Goal: Information Seeking & Learning: Learn about a topic

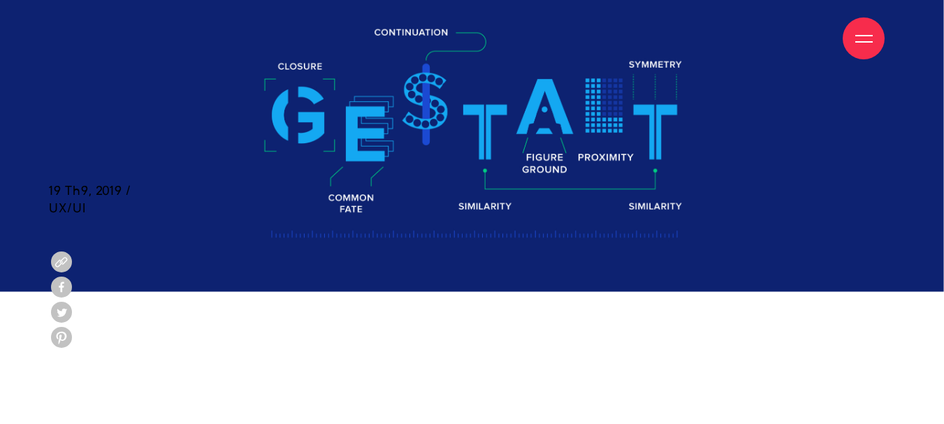
scroll to position [629, 0]
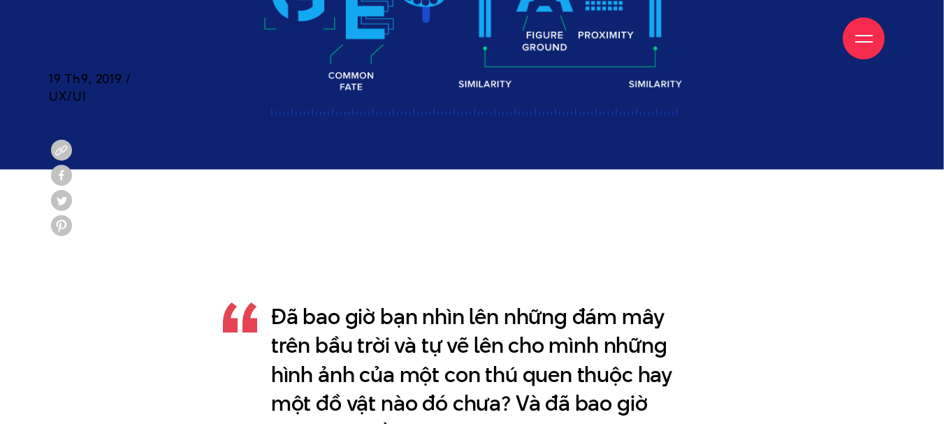
click at [620, 90] on img at bounding box center [472, 10] width 944 height 320
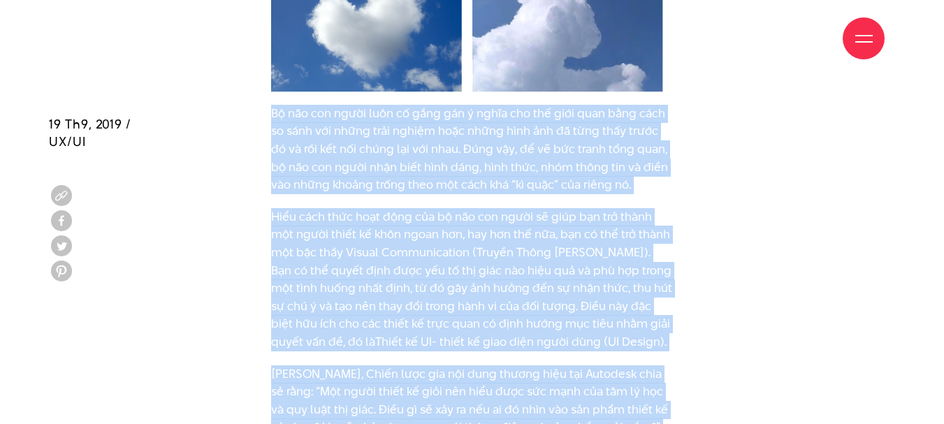
scroll to position [1800, 0]
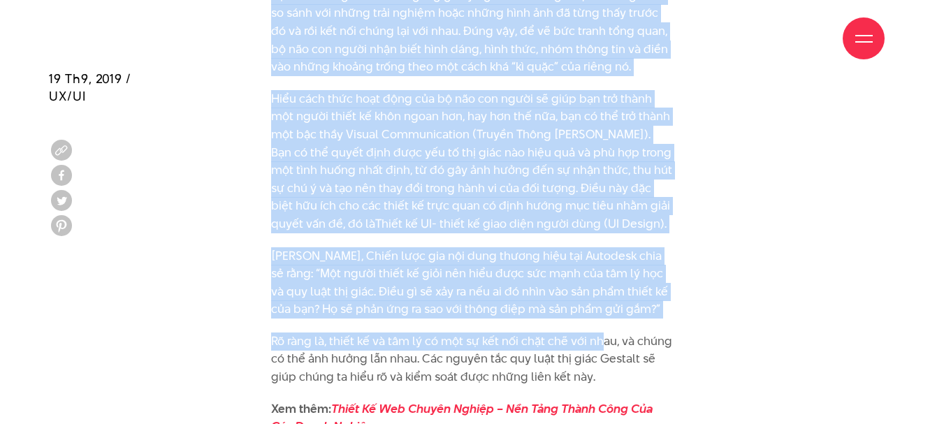
drag, startPoint x: 264, startPoint y: 186, endPoint x: 631, endPoint y: 372, distance: 411.4
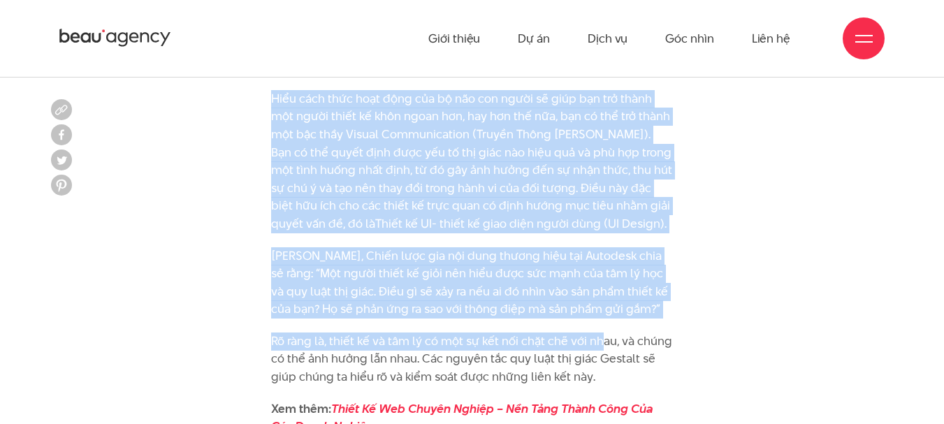
scroll to position [1660, 0]
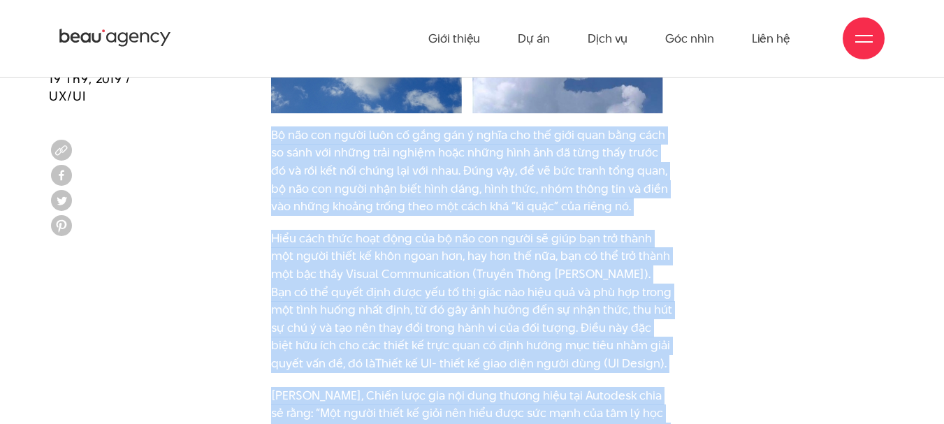
copy div "Lo ips dol sitam cons ad elit sed d eiusm tem inc utla etdo magn aliq en admi v…"
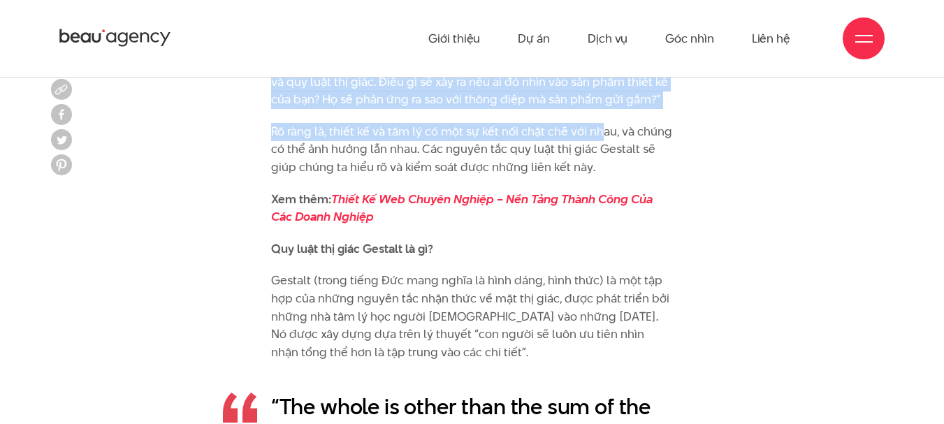
scroll to position [1800, 0]
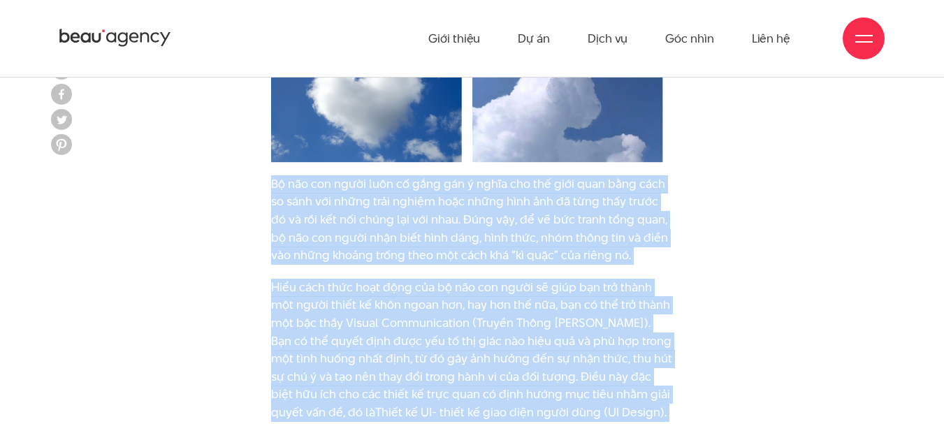
scroll to position [1520, 0]
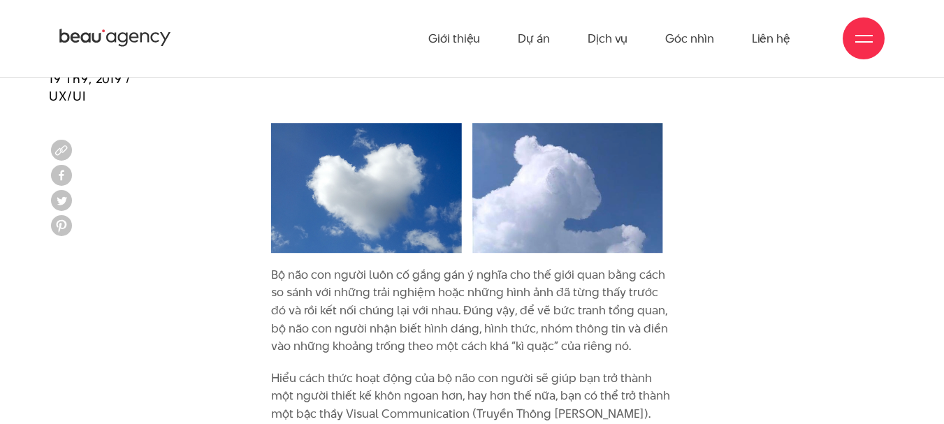
click at [369, 192] on img at bounding box center [472, 188] width 402 height 156
click at [395, 186] on img at bounding box center [472, 188] width 402 height 156
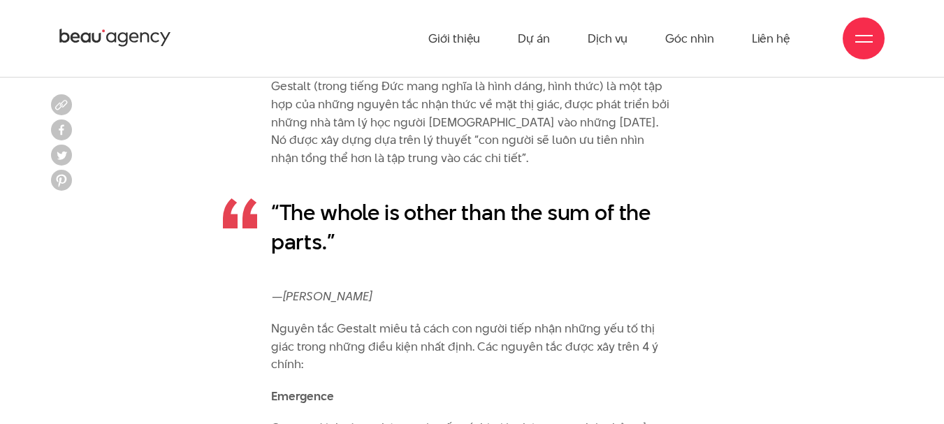
scroll to position [2228, 0]
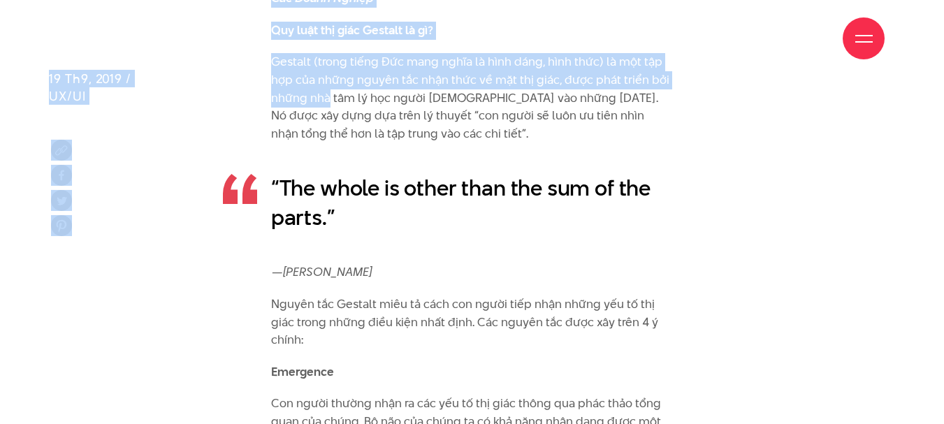
drag, startPoint x: 269, startPoint y: 62, endPoint x: 335, endPoint y: 102, distance: 76.8
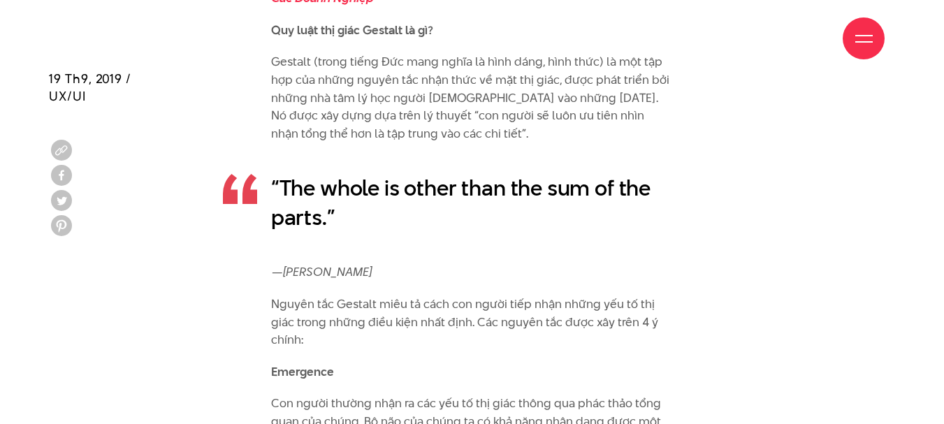
click at [438, 131] on p "Gestalt (trong tiếng Đức mang nghĩa là hình dáng, hình thức) là một tập hợp của…" at bounding box center [472, 97] width 402 height 89
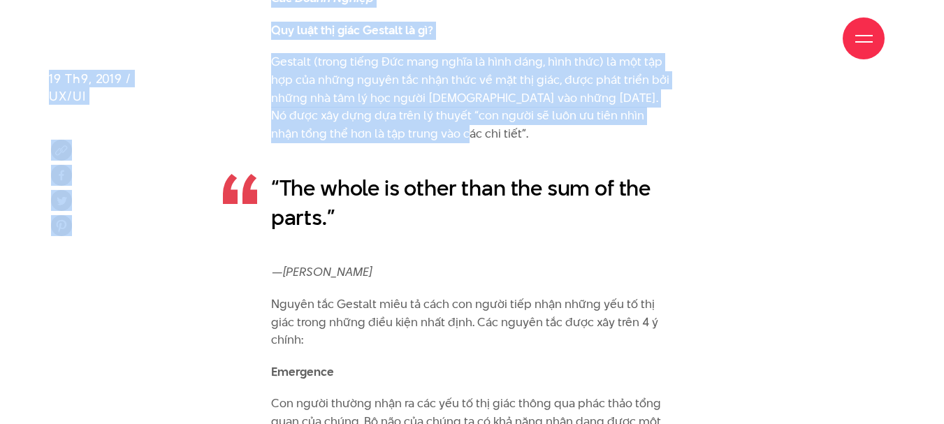
drag, startPoint x: 272, startPoint y: 63, endPoint x: 406, endPoint y: 129, distance: 149.3
click at [406, 135] on p "Gestalt (trong tiếng Đức mang nghĩa là hình dáng, hình thức) là một tập hợp của…" at bounding box center [472, 97] width 402 height 89
drag, startPoint x: 406, startPoint y: 135, endPoint x: 273, endPoint y: 75, distance: 146.0
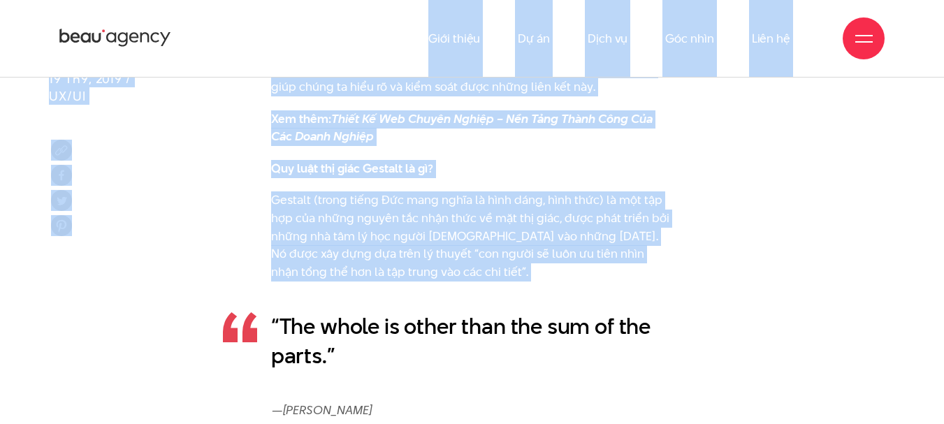
scroll to position [2088, 0]
click at [462, 246] on p "Gestalt (trong tiếng Đức mang nghĩa là hình dáng, hình thức) là một tập hợp của…" at bounding box center [472, 237] width 402 height 89
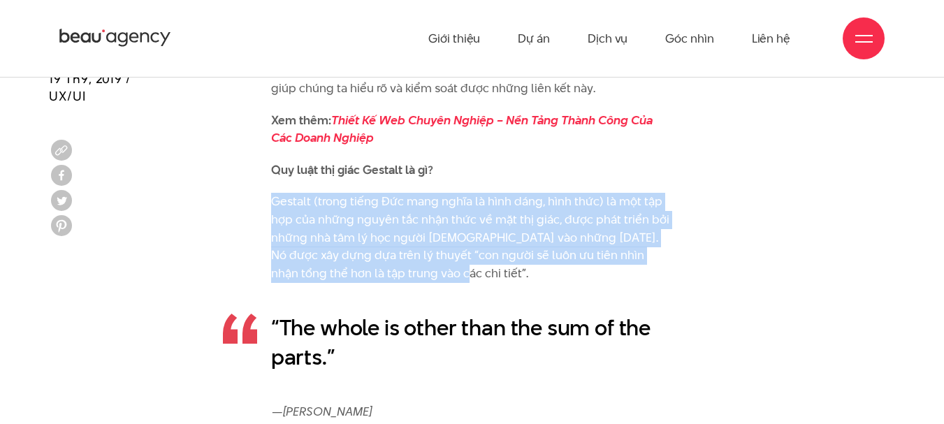
drag, startPoint x: 396, startPoint y: 273, endPoint x: 274, endPoint y: 204, distance: 139.8
click at [274, 204] on p "Gestalt (trong tiếng Đức mang nghĩa là hình dáng, hình thức) là một tập hợp của…" at bounding box center [472, 237] width 402 height 89
copy p "Gestalt (trong tiếng Đức mang nghĩa là hình dáng, hình thức) là một tập hợp của…"
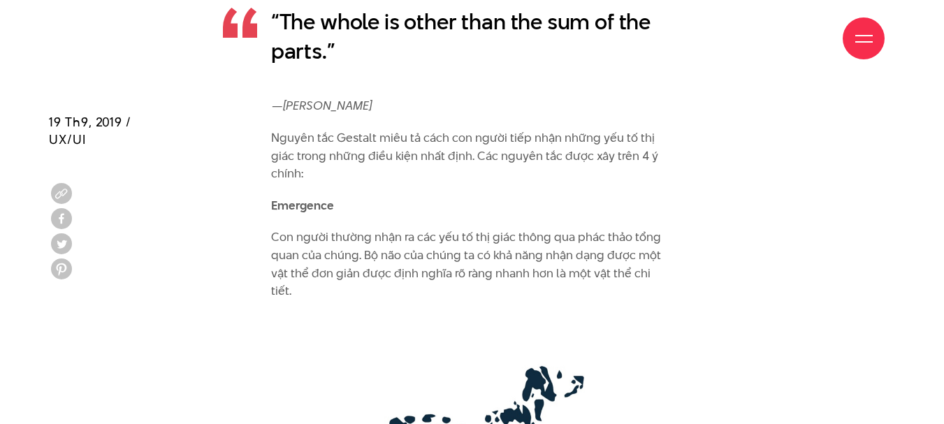
scroll to position [2438, 0]
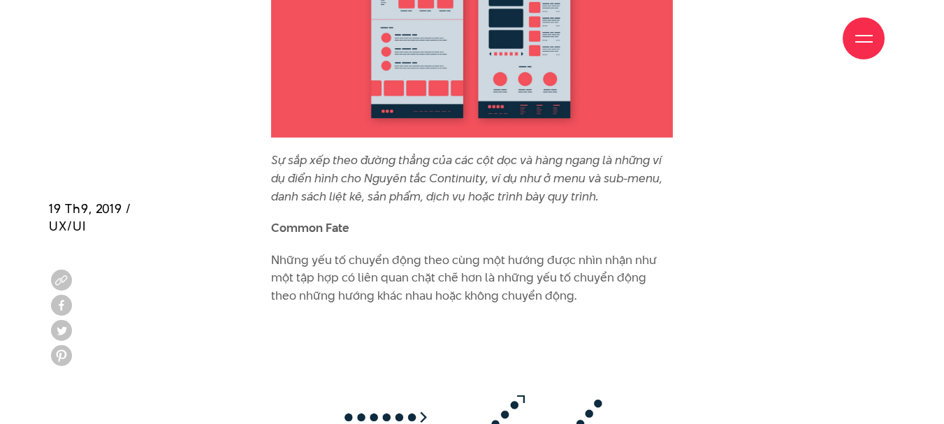
scroll to position [9186, 0]
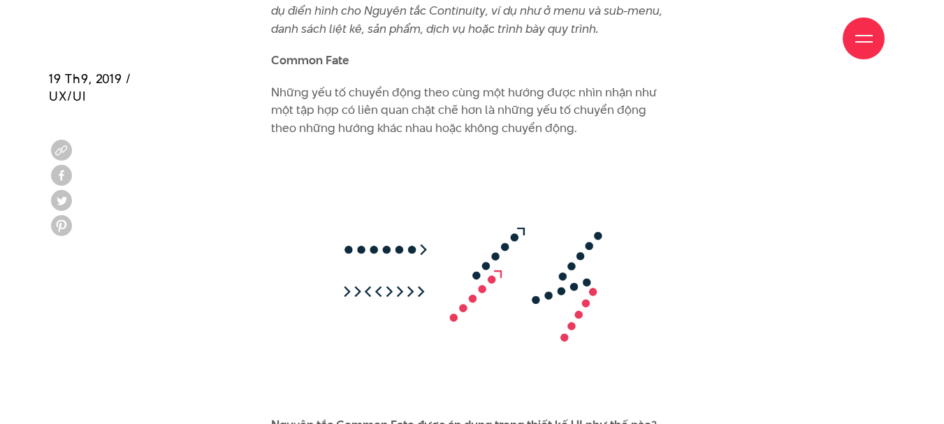
click at [338, 416] on b "Nguyên tắc Common Fate được áp dụng trong thiết kế UI như thế nào?" at bounding box center [464, 424] width 386 height 17
drag, startPoint x: 270, startPoint y: 386, endPoint x: 412, endPoint y: 388, distance: 142.5
copy b "Nguyên tắc Common Fate"
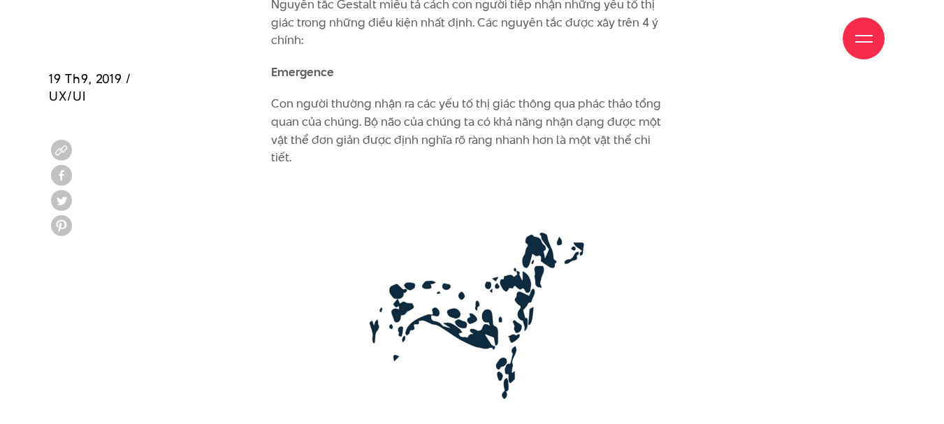
scroll to position [2551, 0]
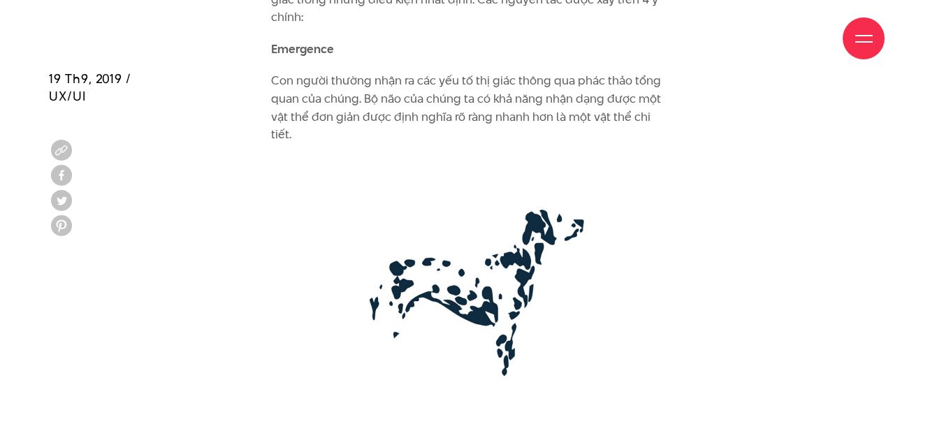
drag, startPoint x: 272, startPoint y: 51, endPoint x: 323, endPoint y: 60, distance: 51.8
click at [323, 60] on div "Giới thiệu Dự án Dịch vụ Góc nhìn Liên hệ" at bounding box center [471, 38] width 825 height 77
drag, startPoint x: 244, startPoint y: 45, endPoint x: 279, endPoint y: 43, distance: 34.3
click at [262, 46] on div "Giới thiệu Dự án Dịch vụ Góc nhìn Liên hệ" at bounding box center [471, 38] width 825 height 77
click at [279, 46] on div "Giới thiệu Dự án Dịch vụ Góc nhìn Liên hệ" at bounding box center [471, 38] width 825 height 77
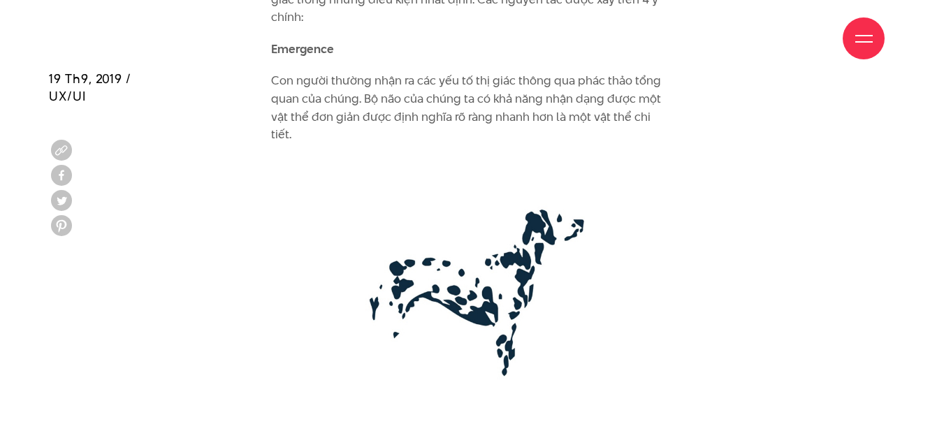
drag, startPoint x: 270, startPoint y: 48, endPoint x: 326, endPoint y: 58, distance: 56.7
click at [323, 57] on div "Giới thiệu Dự án Dịch vụ Góc nhìn Liên hệ" at bounding box center [471, 38] width 825 height 77
click at [326, 58] on div "Giới thiệu Dự án Dịch vụ Góc nhìn Liên hệ" at bounding box center [471, 38] width 825 height 77
click at [329, 50] on div "Giới thiệu Dự án Dịch vụ Góc nhìn Liên hệ" at bounding box center [471, 38] width 825 height 77
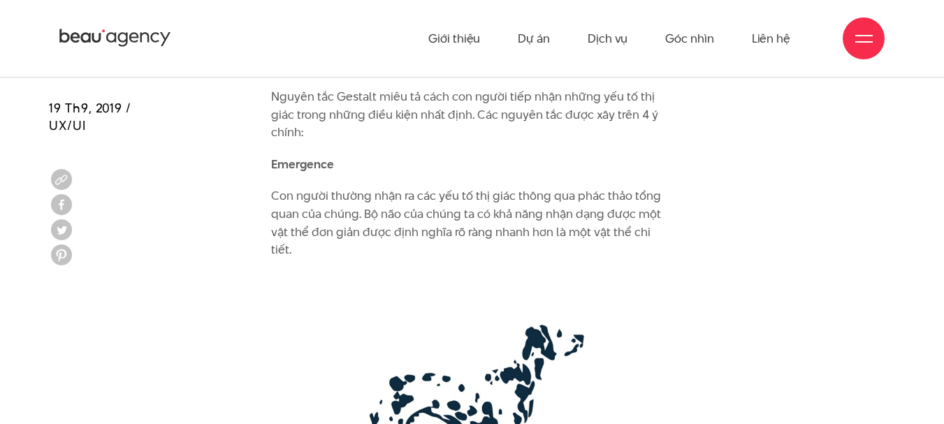
scroll to position [2411, 0]
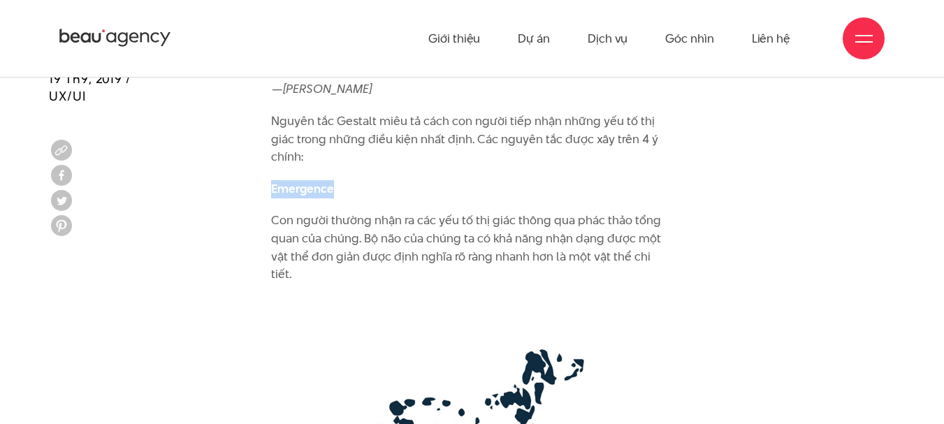
drag, startPoint x: 269, startPoint y: 187, endPoint x: 340, endPoint y: 191, distance: 71.4
copy b "Emergence"
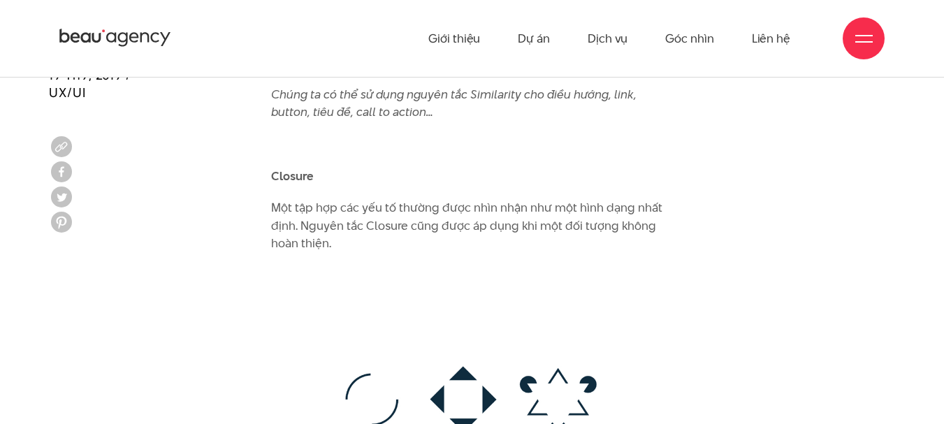
scroll to position [6392, 0]
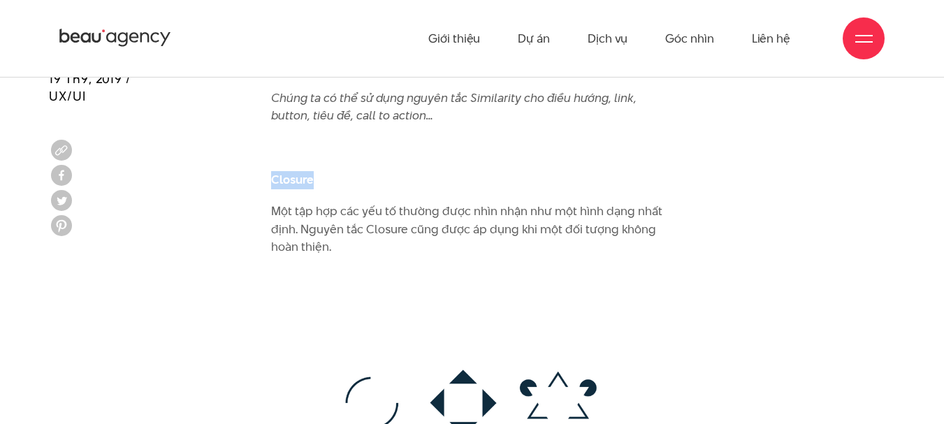
drag, startPoint x: 269, startPoint y: 142, endPoint x: 314, endPoint y: 146, distance: 44.9
copy b "Closure"
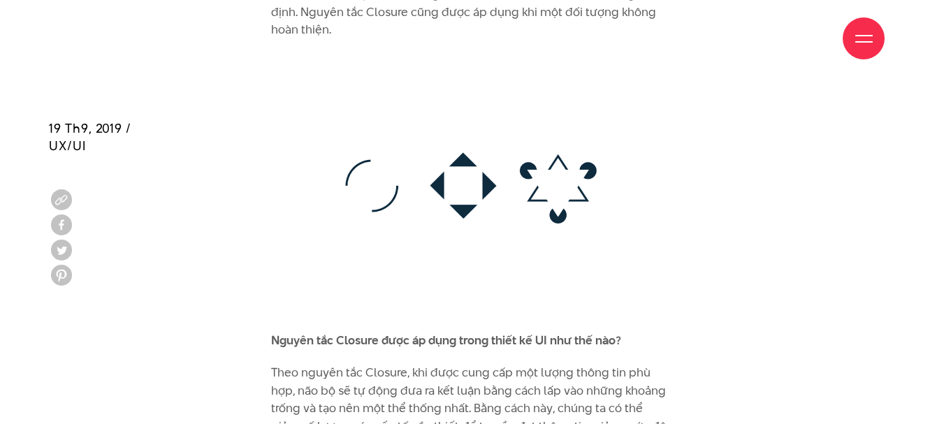
scroll to position [6671, 0]
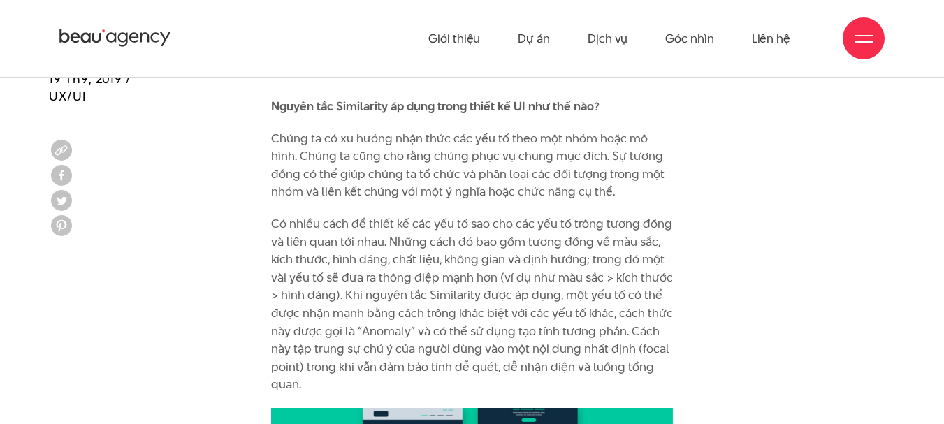
click at [281, 215] on p "Có nhiều cách để thiết kế các yếu tố sao cho các yếu tố trông tương đồng và liê…" at bounding box center [472, 304] width 402 height 179
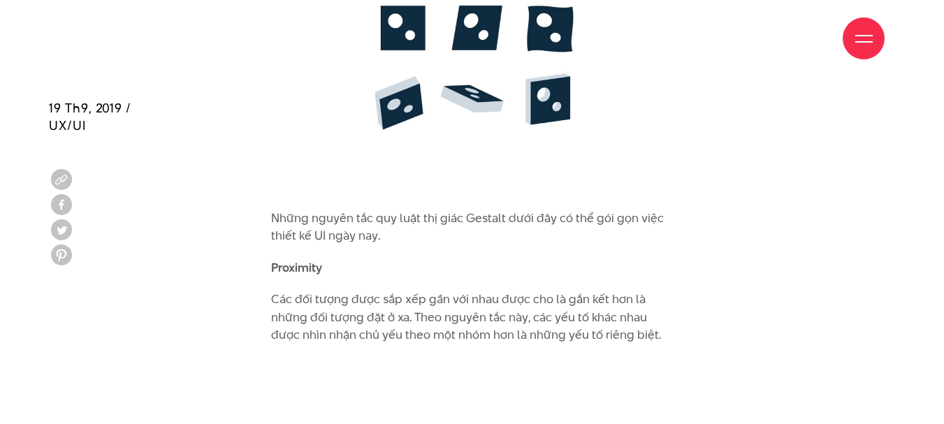
scroll to position [4017, 0]
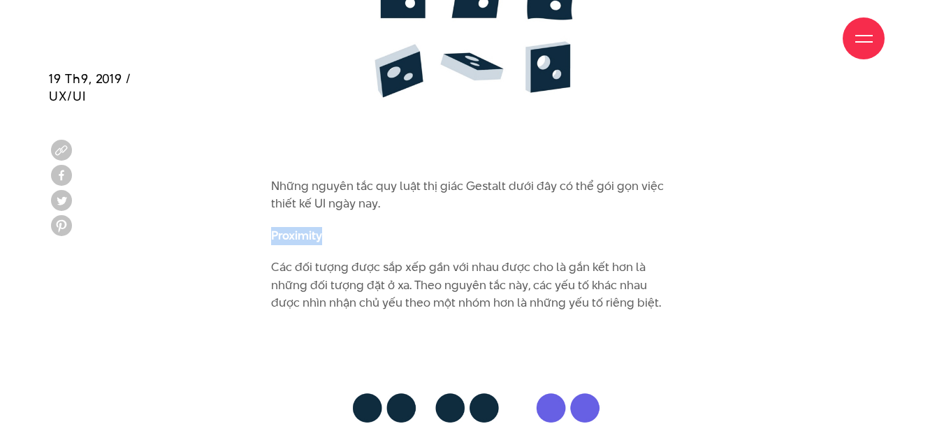
drag, startPoint x: 267, startPoint y: 197, endPoint x: 326, endPoint y: 200, distance: 58.8
copy b "Proximity"
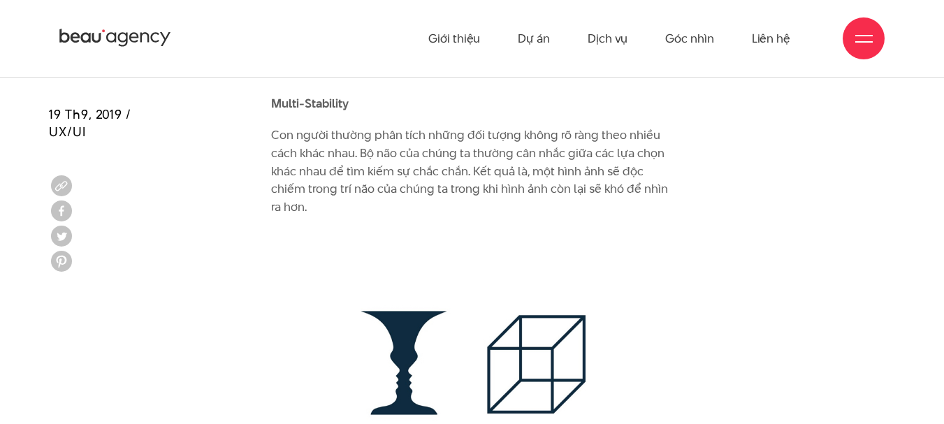
scroll to position [3249, 0]
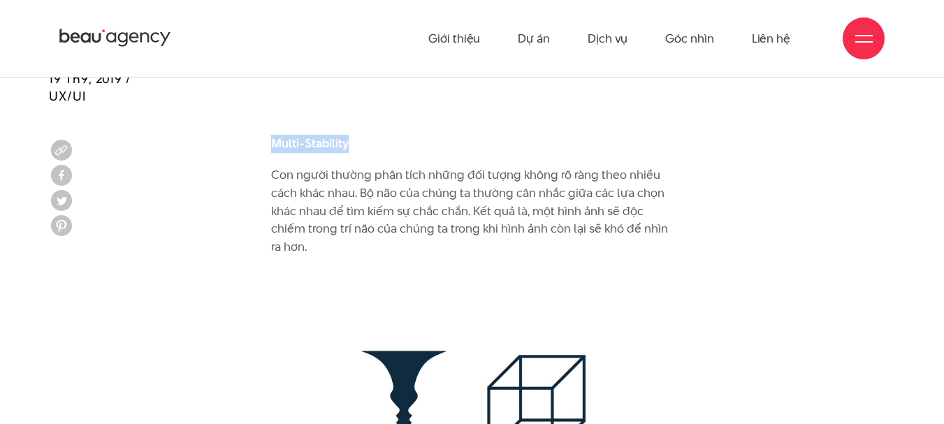
drag, startPoint x: 272, startPoint y: 107, endPoint x: 349, endPoint y: 114, distance: 77.1
click at [349, 135] on b "Multi-Stability" at bounding box center [310, 143] width 78 height 17
copy b "Multi-Stability"
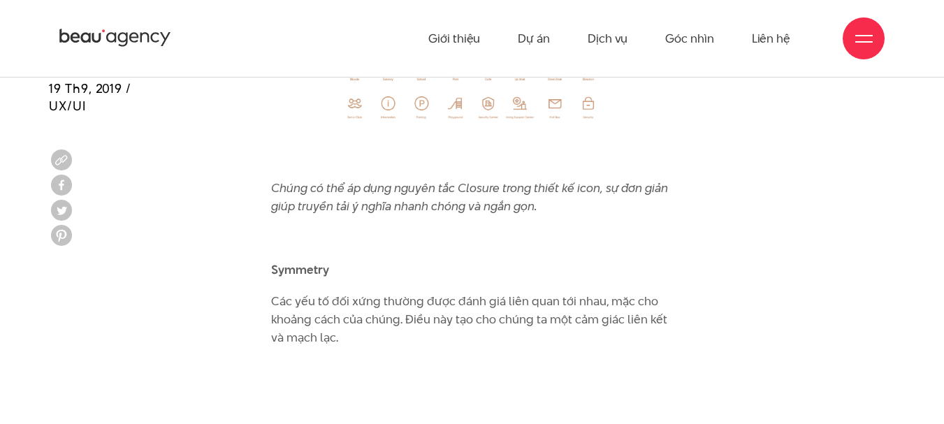
scroll to position [7160, 0]
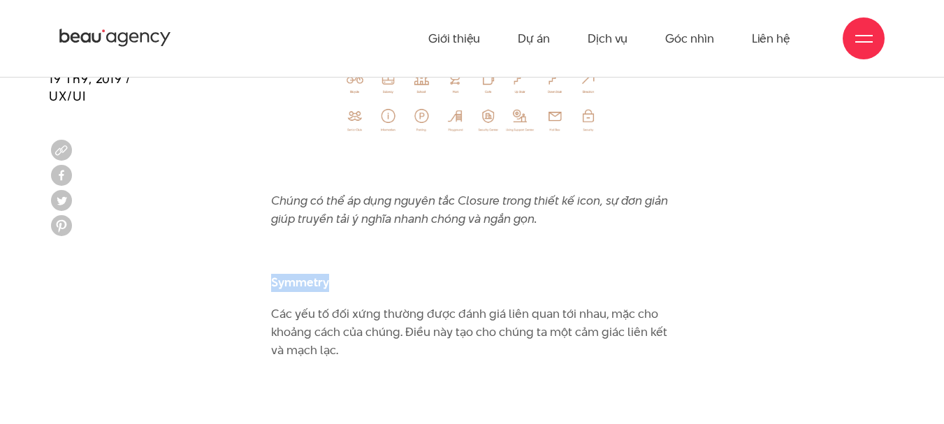
drag, startPoint x: 272, startPoint y: 247, endPoint x: 335, endPoint y: 251, distance: 63.7
click at [335, 274] on p "Symmetry" at bounding box center [472, 283] width 402 height 18
copy b "Symmetry"
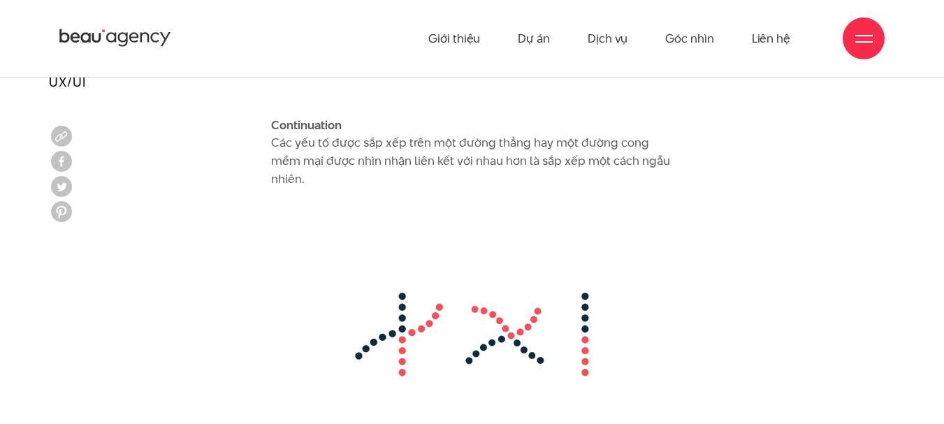
scroll to position [8278, 0]
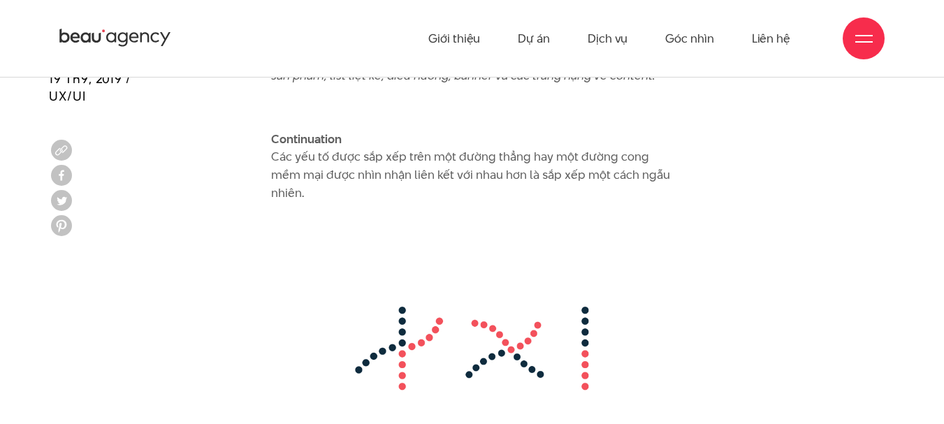
click at [400, 161] on p "Continuation Các yếu tố được sắp xếp trên một đường thẳng hay một đường cong mề…" at bounding box center [472, 166] width 402 height 71
drag, startPoint x: 274, startPoint y: 105, endPoint x: 357, endPoint y: 111, distance: 83.3
click at [357, 131] on p "Continuation Các yếu tố được sắp xếp trên một đường thẳng hay một đường cong mề…" at bounding box center [472, 166] width 402 height 71
copy b "Continuation"
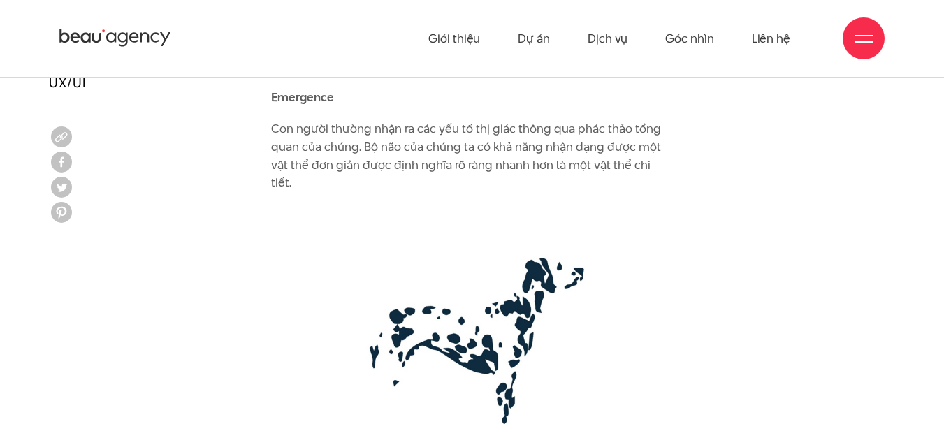
scroll to position [2481, 0]
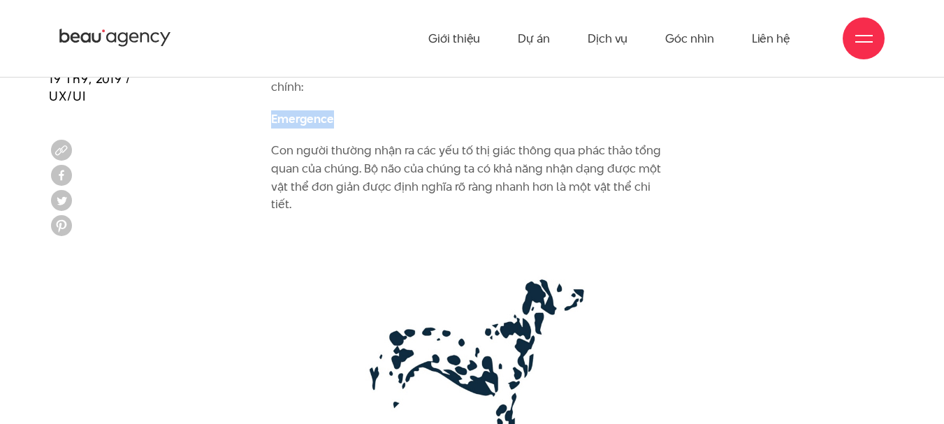
drag, startPoint x: 267, startPoint y: 122, endPoint x: 331, endPoint y: 123, distance: 64.3
copy b "Emergence"
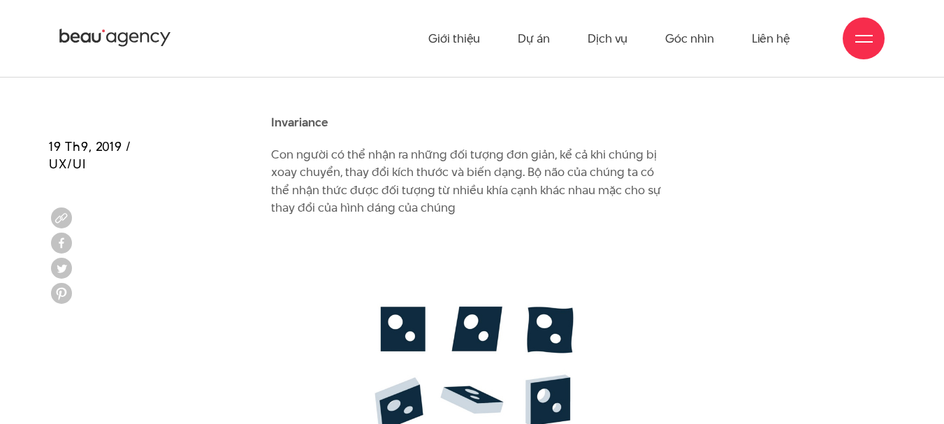
scroll to position [3668, 0]
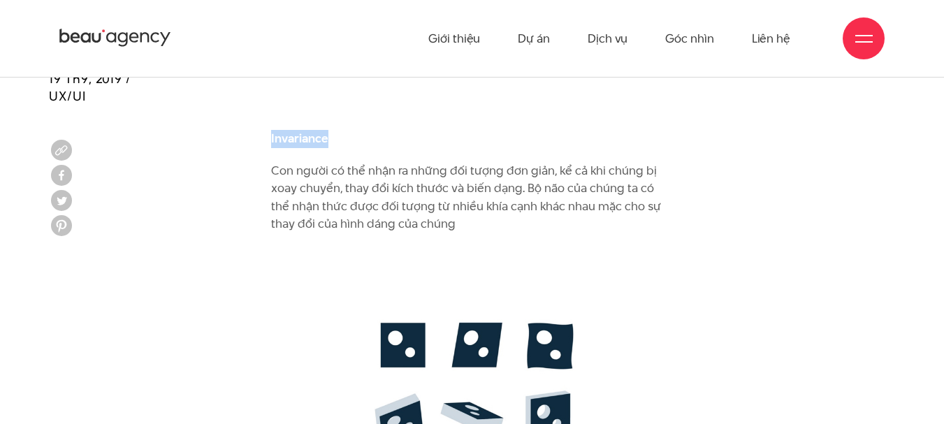
drag, startPoint x: 328, startPoint y: 106, endPoint x: 269, endPoint y: 109, distance: 59.4
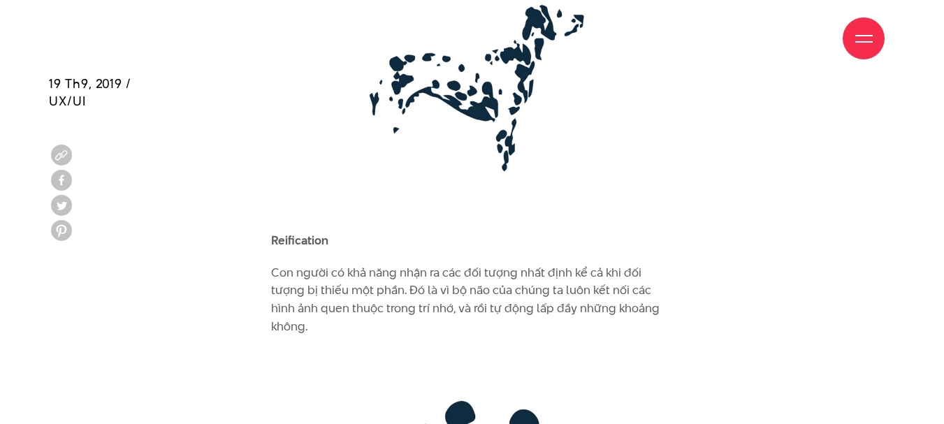
scroll to position [2760, 0]
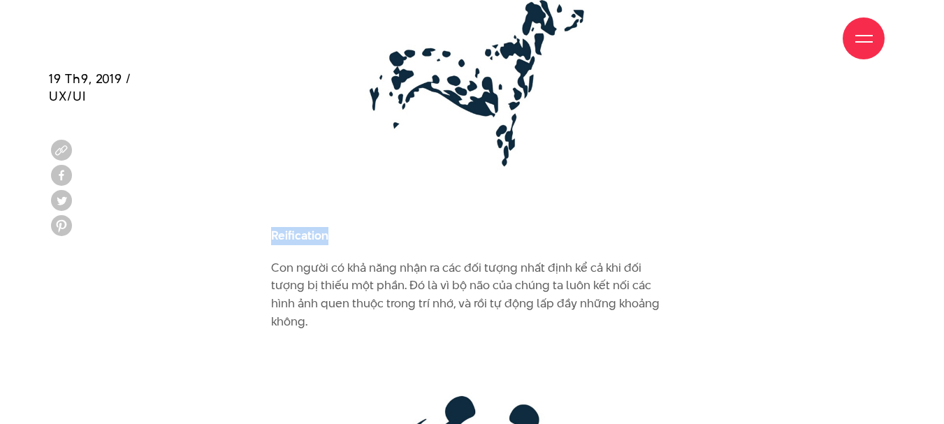
drag, startPoint x: 330, startPoint y: 221, endPoint x: 272, endPoint y: 223, distance: 57.3
click at [272, 227] on p "Reification" at bounding box center [472, 236] width 402 height 18
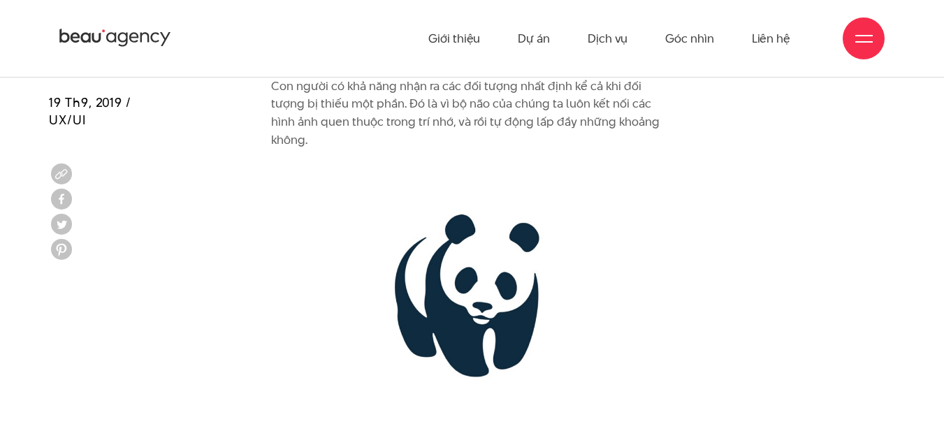
scroll to position [2900, 0]
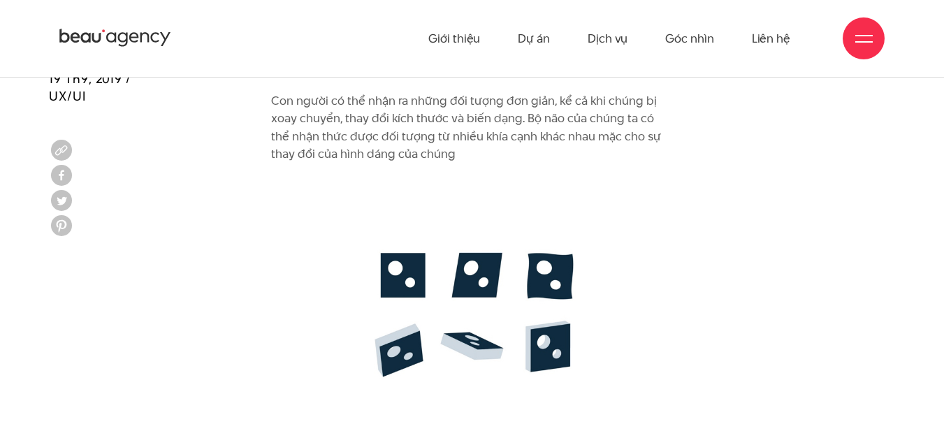
click at [304, 297] on img at bounding box center [472, 309] width 402 height 265
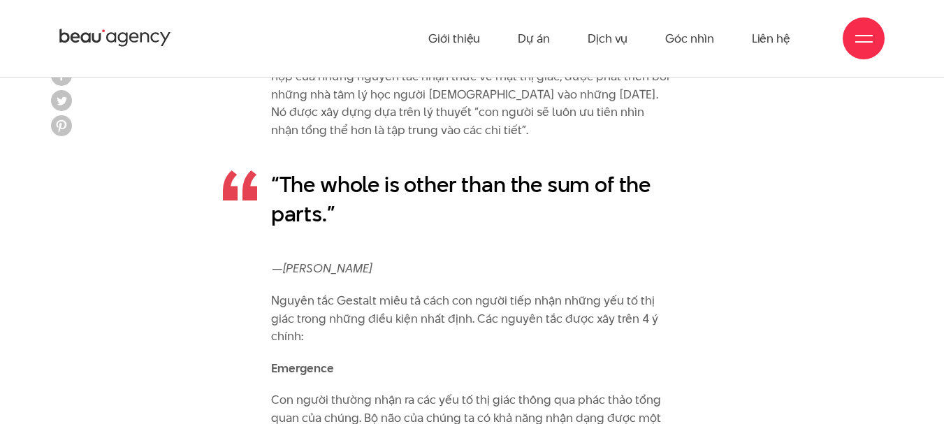
scroll to position [2411, 0]
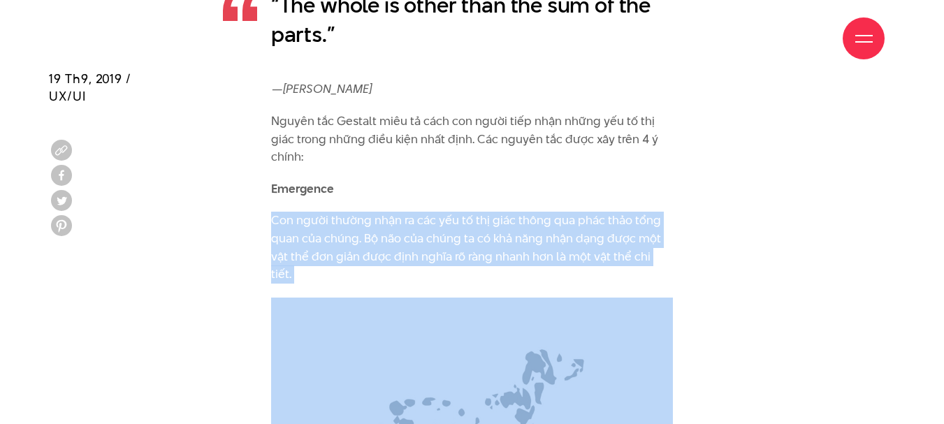
drag, startPoint x: 269, startPoint y: 221, endPoint x: 689, endPoint y: 274, distance: 423.8
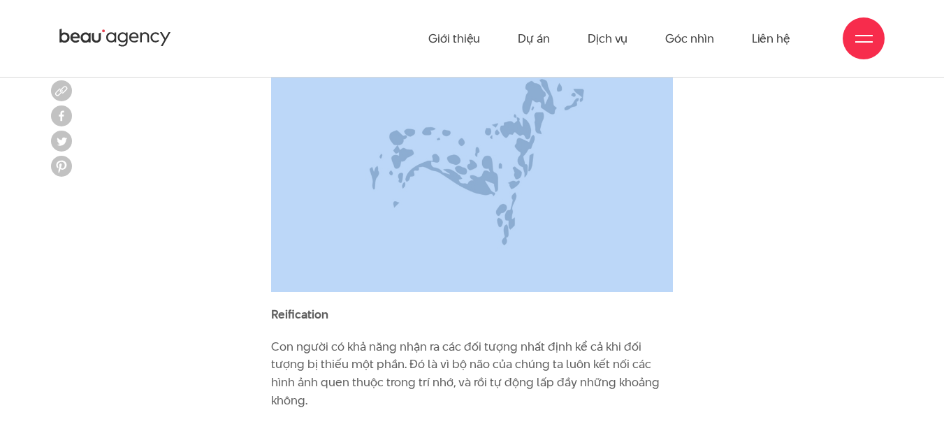
scroll to position [2621, 0]
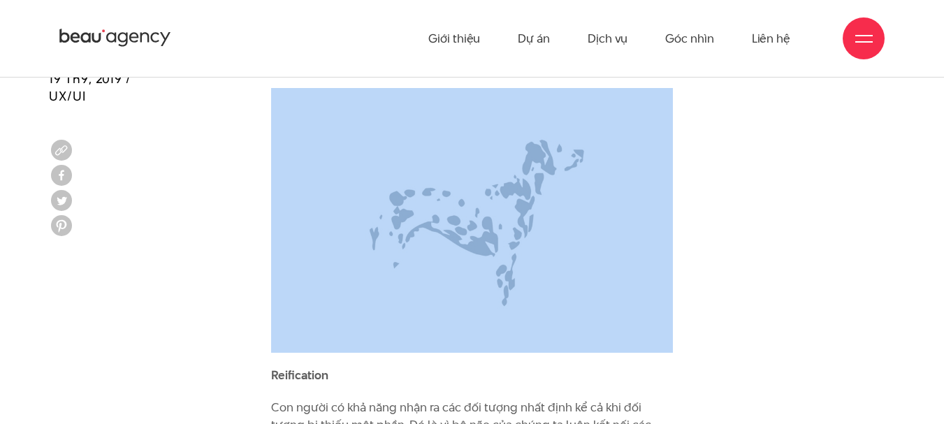
click at [453, 163] on img at bounding box center [472, 220] width 402 height 265
click at [460, 182] on img at bounding box center [472, 220] width 402 height 265
drag, startPoint x: 460, startPoint y: 184, endPoint x: 397, endPoint y: 223, distance: 74.0
click at [397, 223] on img at bounding box center [472, 220] width 402 height 265
click at [448, 210] on img at bounding box center [472, 220] width 402 height 265
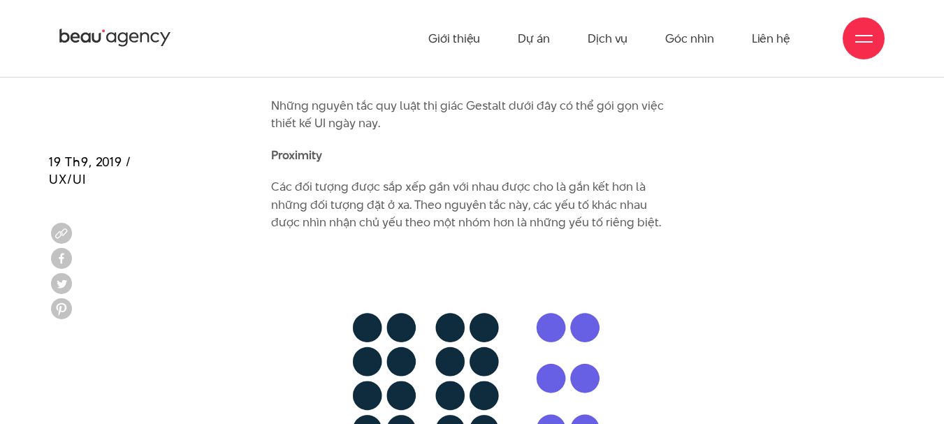
scroll to position [4087, 0]
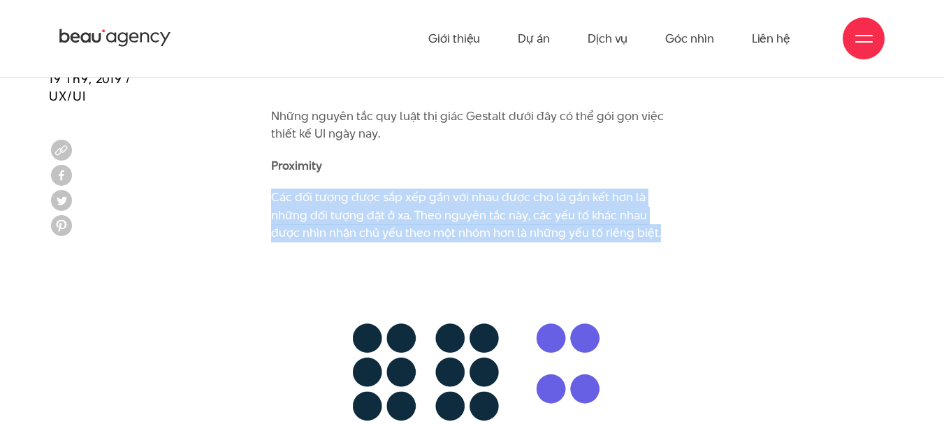
drag, startPoint x: 265, startPoint y: 161, endPoint x: 665, endPoint y: 202, distance: 401.6
click at [444, 326] on img at bounding box center [472, 388] width 402 height 265
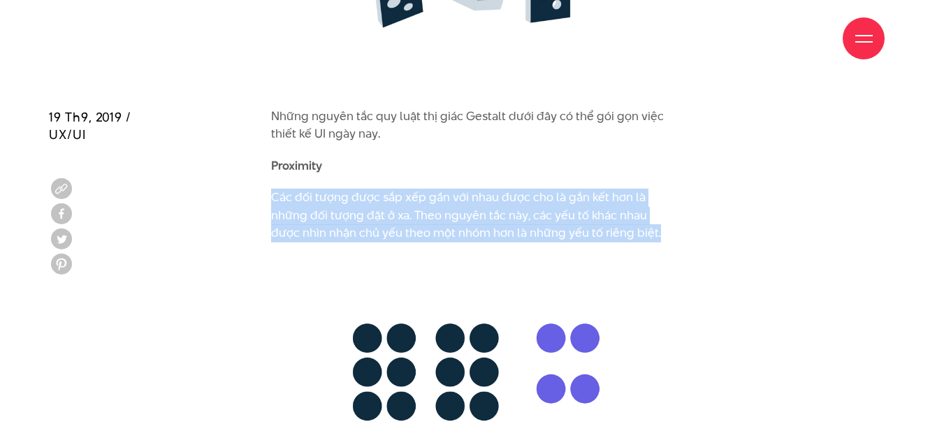
scroll to position [4297, 0]
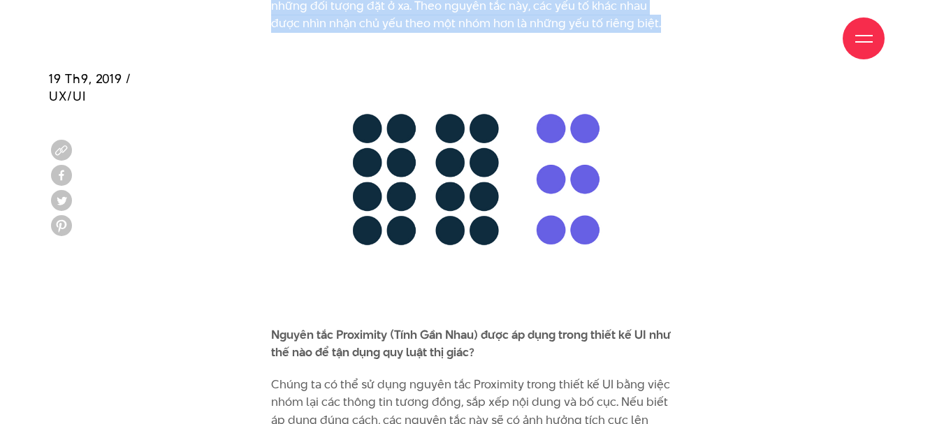
click at [549, 200] on img at bounding box center [472, 179] width 402 height 265
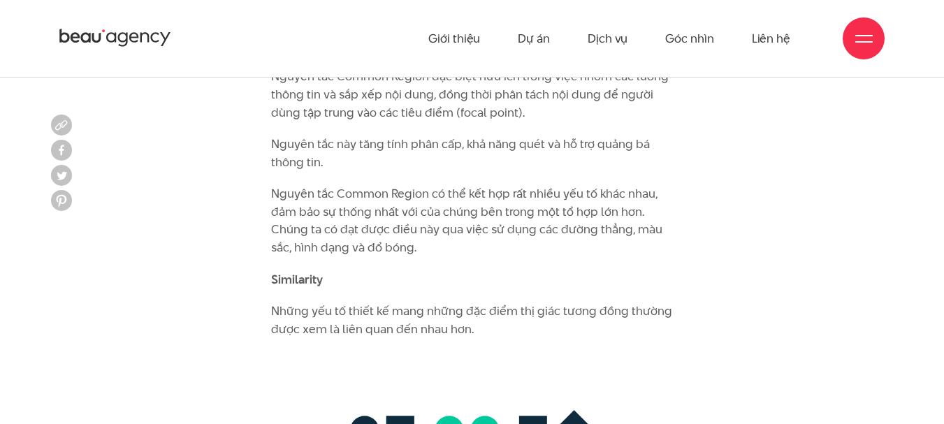
scroll to position [5275, 0]
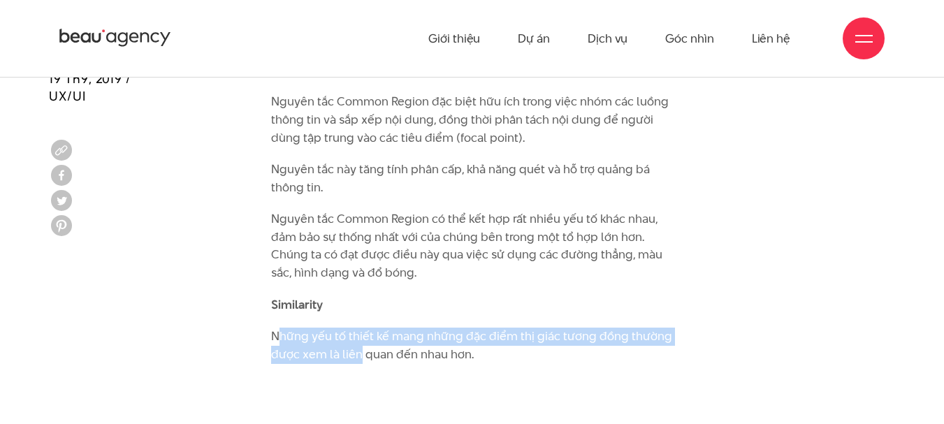
drag, startPoint x: 277, startPoint y: 298, endPoint x: 358, endPoint y: 315, distance: 82.2
click at [358, 328] on p "Những yếu tố thiết kế mang những đặc điểm thị giác tương đồng thường được xem l…" at bounding box center [472, 346] width 402 height 36
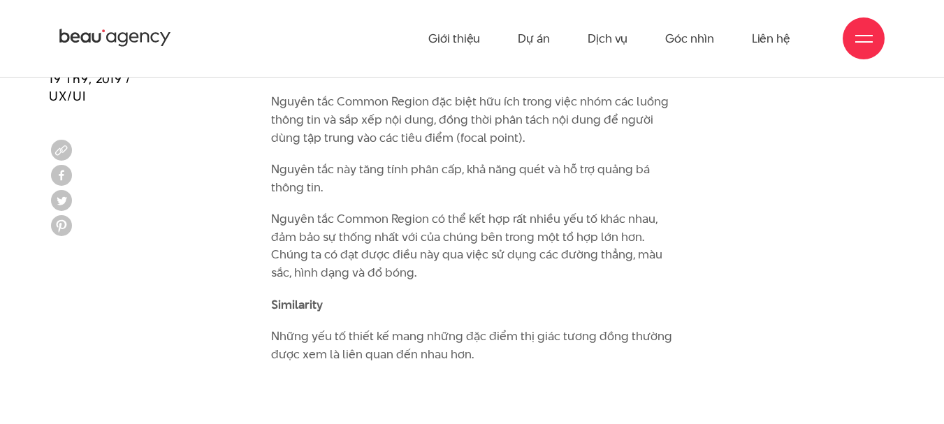
click at [271, 328] on p "Những yếu tố thiết kế mang những đặc điểm thị giác tương đồng thường được xem l…" at bounding box center [472, 346] width 402 height 36
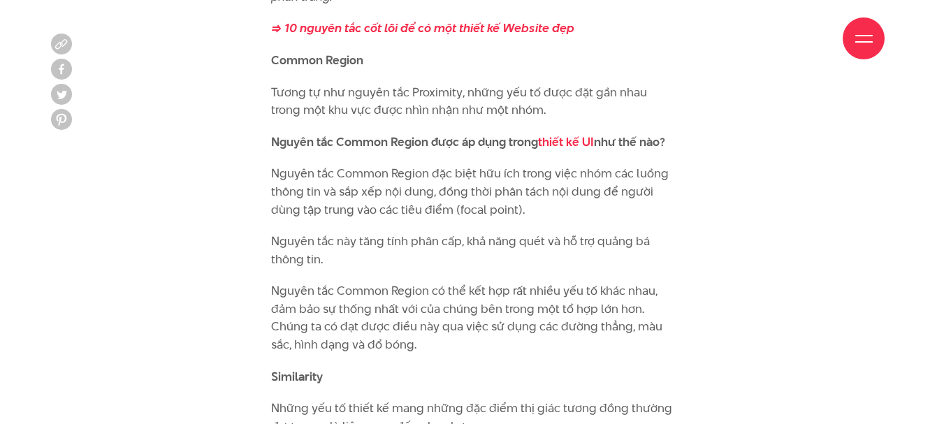
scroll to position [5205, 0]
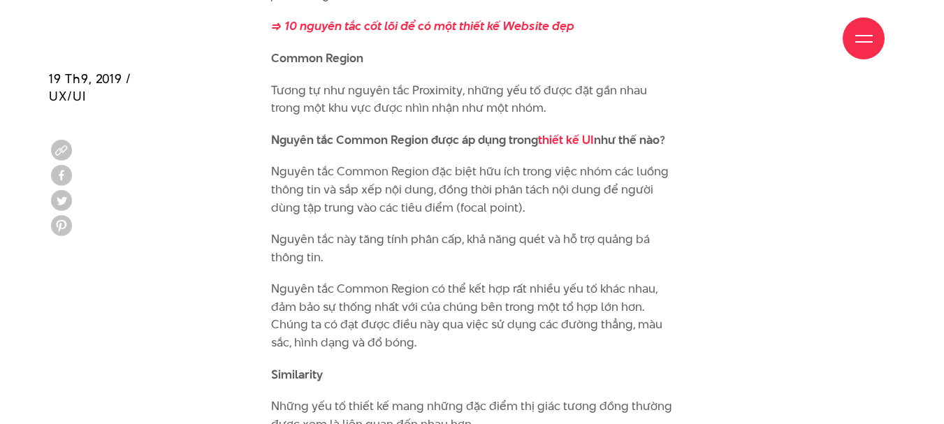
drag, startPoint x: 266, startPoint y: 48, endPoint x: 504, endPoint y: 64, distance: 238.7
click at [504, 64] on div "Giới thiệu Dự án Dịch vụ Góc nhìn Liên hệ" at bounding box center [471, 38] width 825 height 77
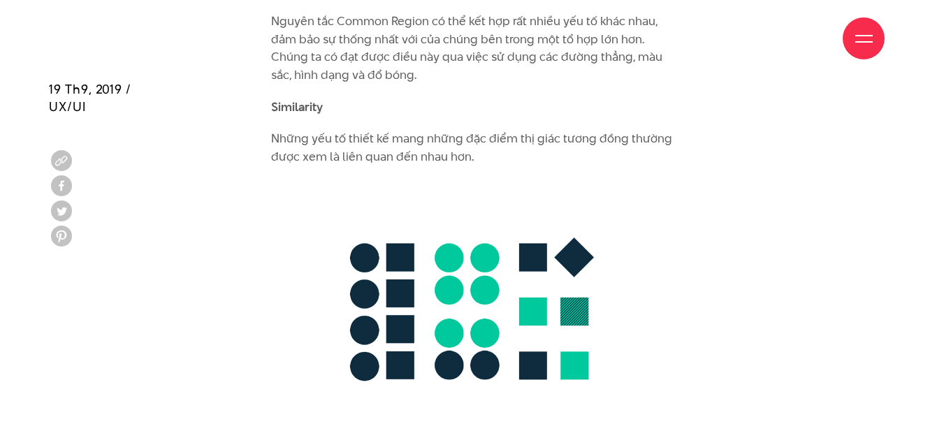
scroll to position [5484, 0]
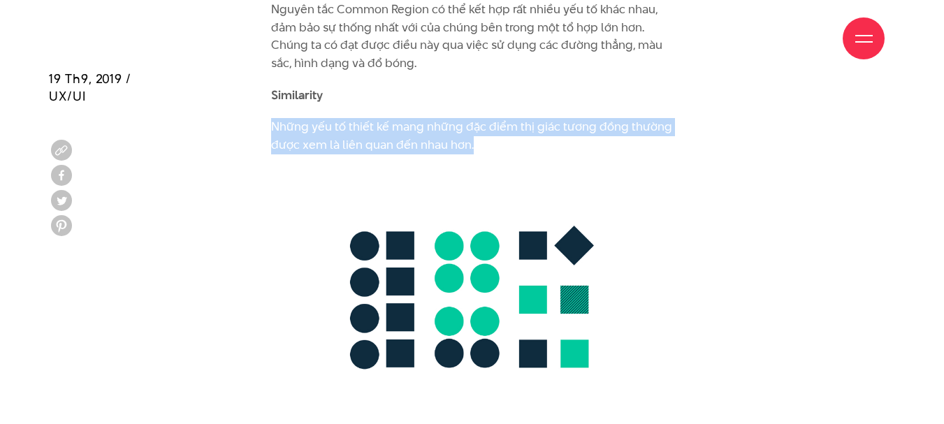
drag, startPoint x: 265, startPoint y: 88, endPoint x: 474, endPoint y: 113, distance: 210.3
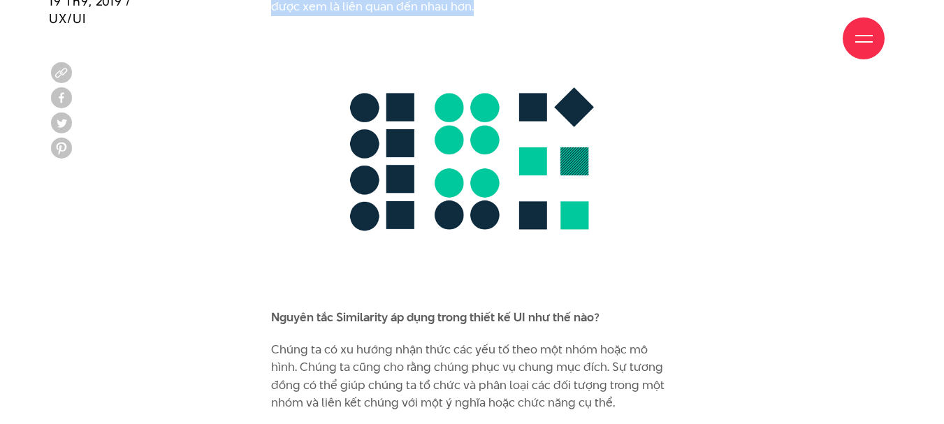
scroll to position [5624, 0]
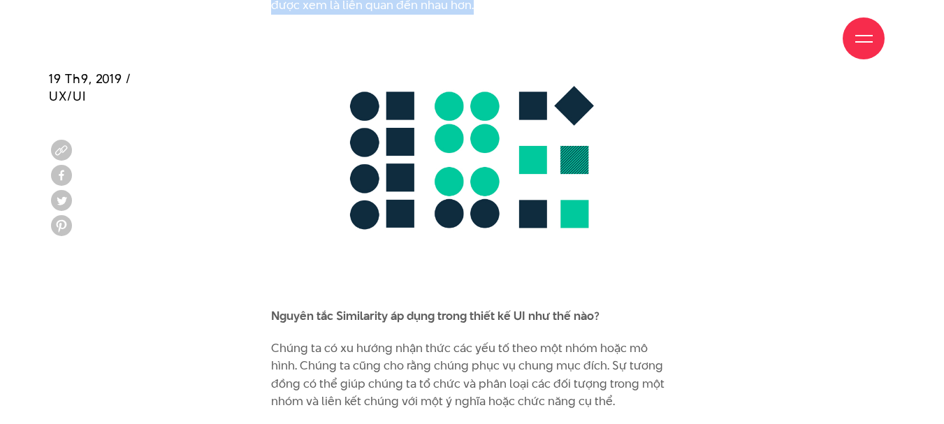
click at [419, 167] on img at bounding box center [472, 160] width 402 height 265
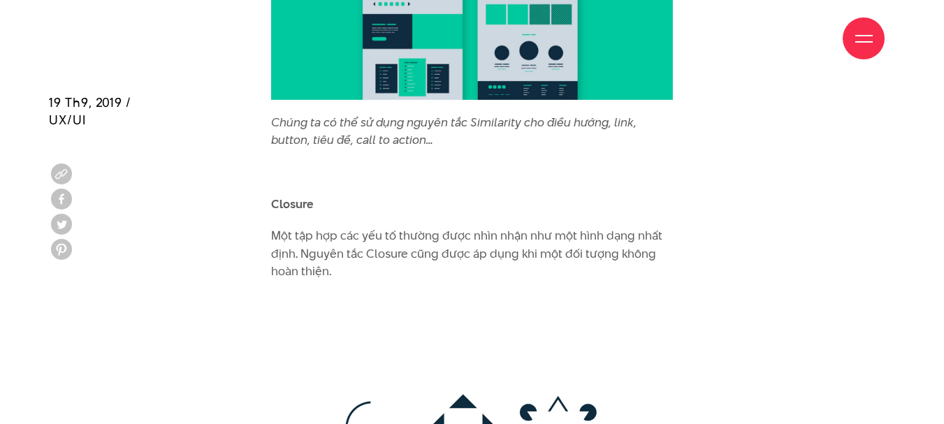
scroll to position [6392, 0]
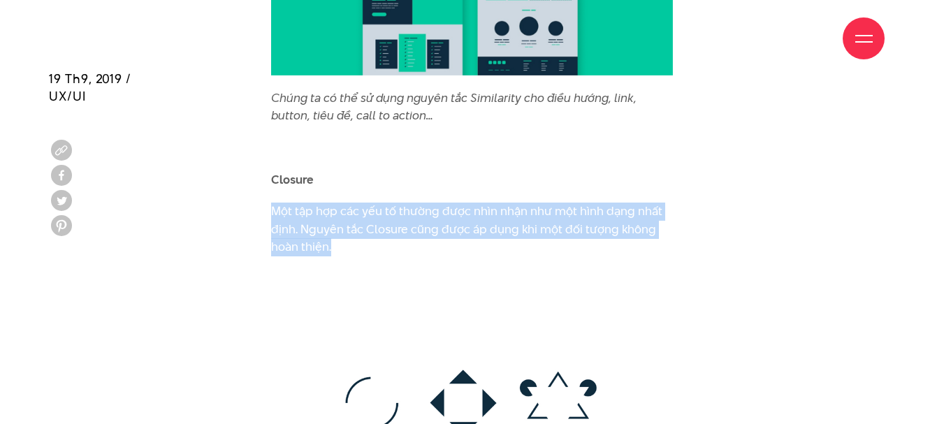
drag, startPoint x: 264, startPoint y: 171, endPoint x: 344, endPoint y: 215, distance: 91.0
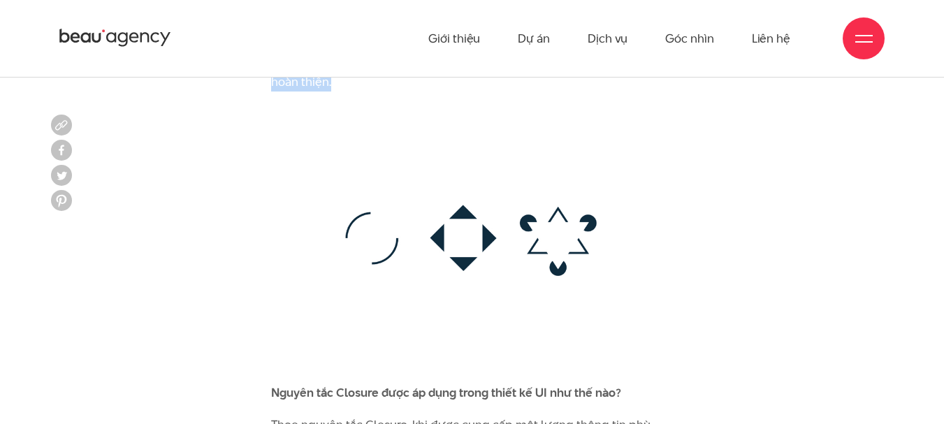
scroll to position [6532, 0]
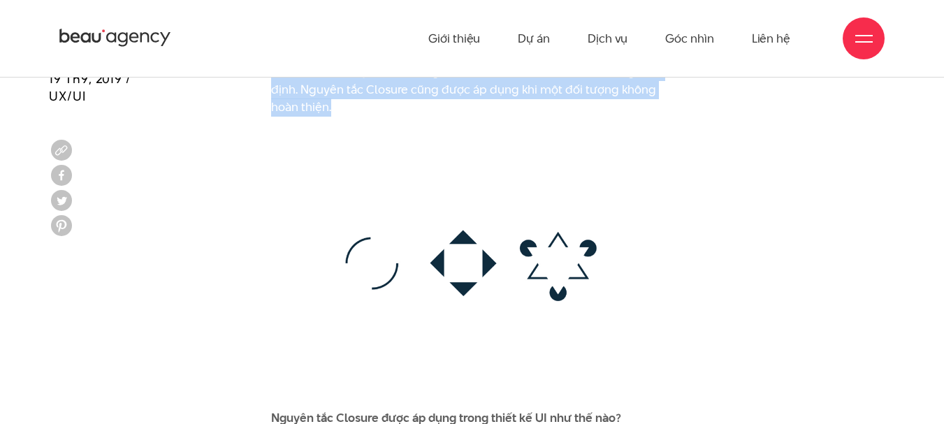
click at [436, 218] on img at bounding box center [472, 263] width 402 height 265
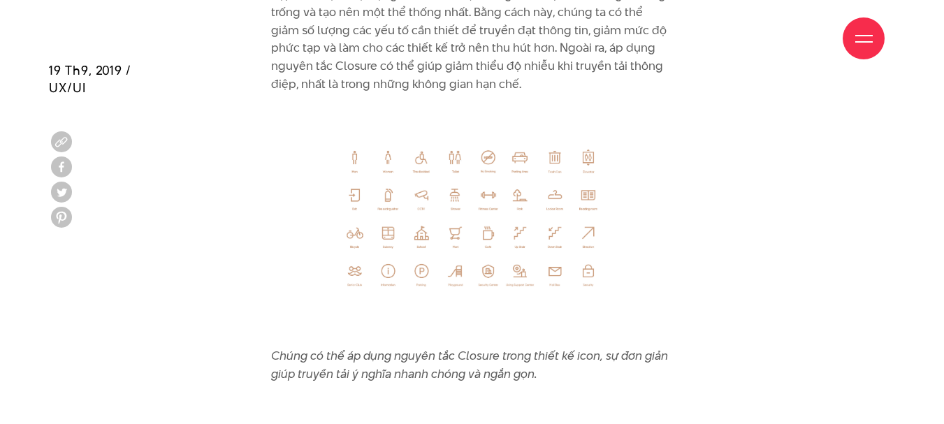
scroll to position [7021, 0]
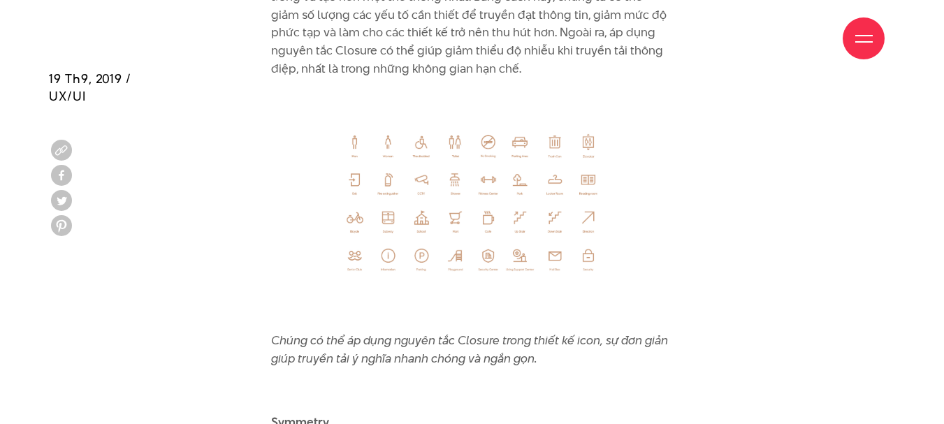
click at [620, 151] on img at bounding box center [472, 204] width 402 height 226
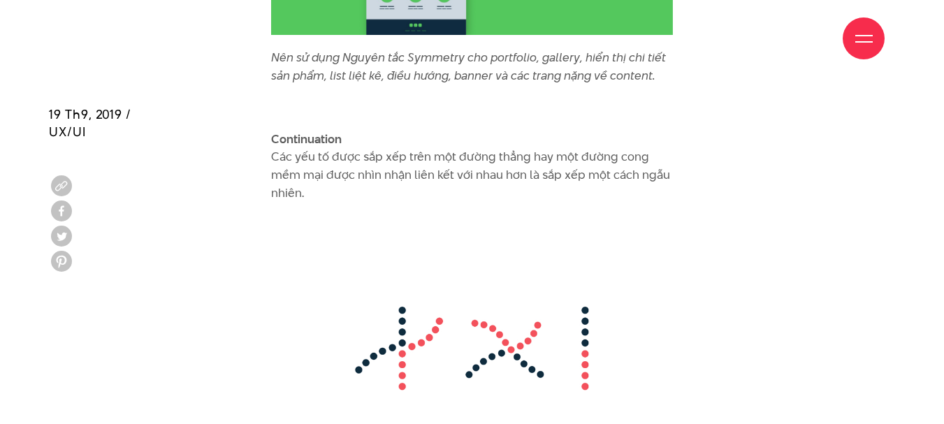
scroll to position [8348, 0]
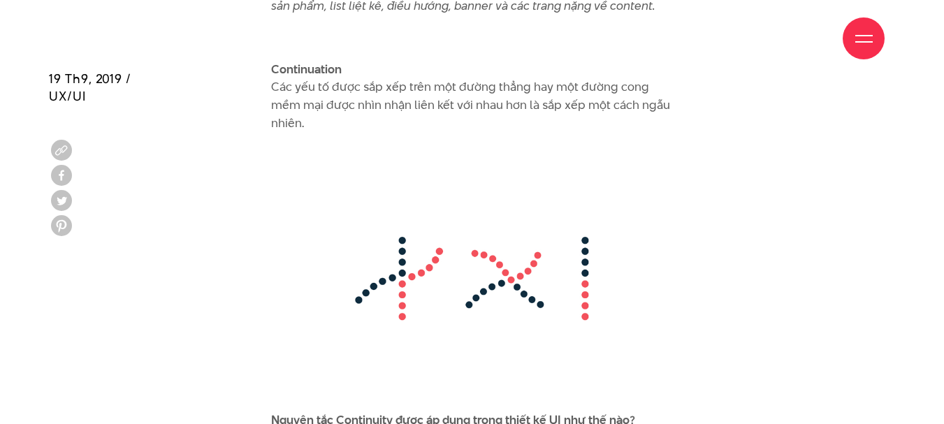
drag, startPoint x: 268, startPoint y: 48, endPoint x: 309, endPoint y: 84, distance: 53.9
click at [318, 91] on p "Continuation Các yếu tố được sắp xếp trên một đường thẳng hay một đường cong mề…" at bounding box center [472, 96] width 402 height 71
drag, startPoint x: 266, startPoint y: 58, endPoint x: 302, endPoint y: 76, distance: 40.6
click at [302, 76] on div "Giới thiệu Dự án Dịch vụ Góc nhìn Liên hệ" at bounding box center [471, 38] width 825 height 77
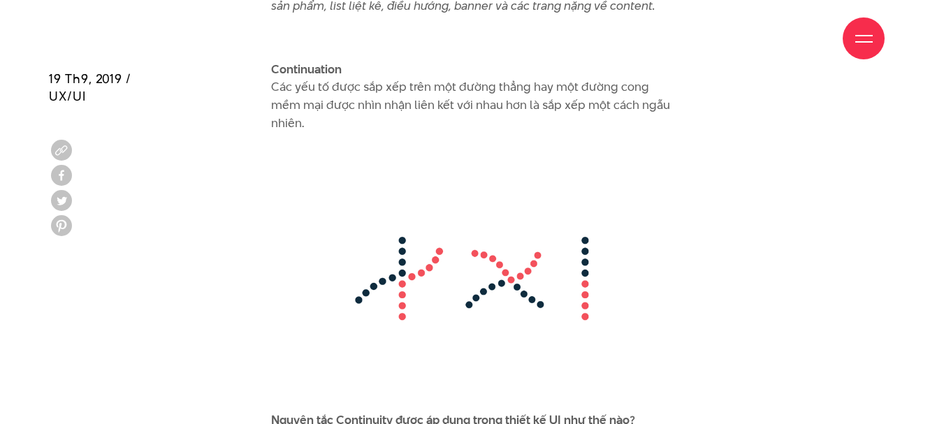
drag, startPoint x: 272, startPoint y: 47, endPoint x: 314, endPoint y: 75, distance: 50.6
click at [314, 75] on div "Giới thiệu Dự án Dịch vụ Góc nhìn Liên hệ" at bounding box center [471, 38] width 825 height 77
drag, startPoint x: 316, startPoint y: 84, endPoint x: 351, endPoint y: 78, distance: 36.2
click at [381, 94] on p "Continuation Các yếu tố được sắp xếp trên một đường thẳng hay một đường cong mề…" at bounding box center [472, 96] width 402 height 71
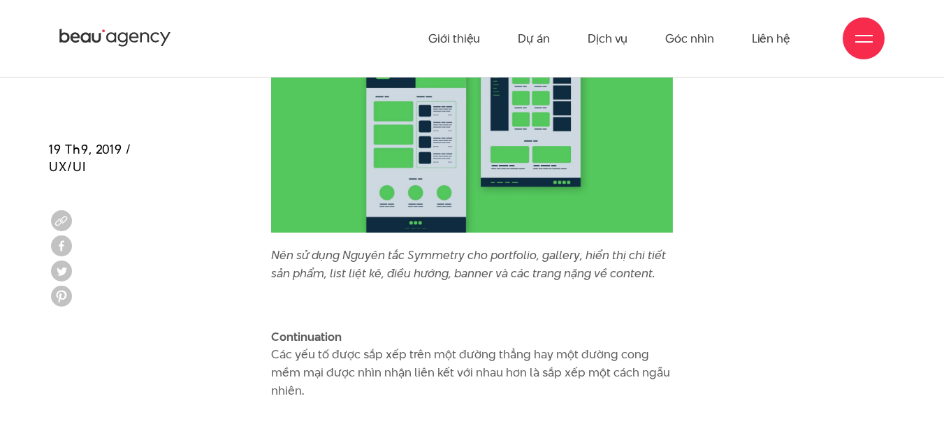
scroll to position [8068, 0]
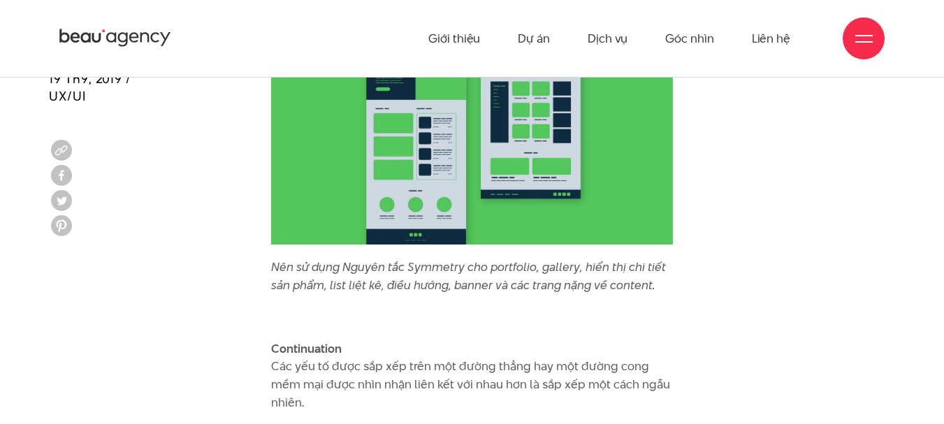
click at [312, 340] on b "Continuation" at bounding box center [306, 348] width 71 height 17
drag, startPoint x: 272, startPoint y: 326, endPoint x: 320, endPoint y: 362, distance: 60.3
click at [320, 362] on p "Continuation Các yếu tố được sắp xếp trên một đường thẳng hay một đường cong mề…" at bounding box center [472, 375] width 402 height 71
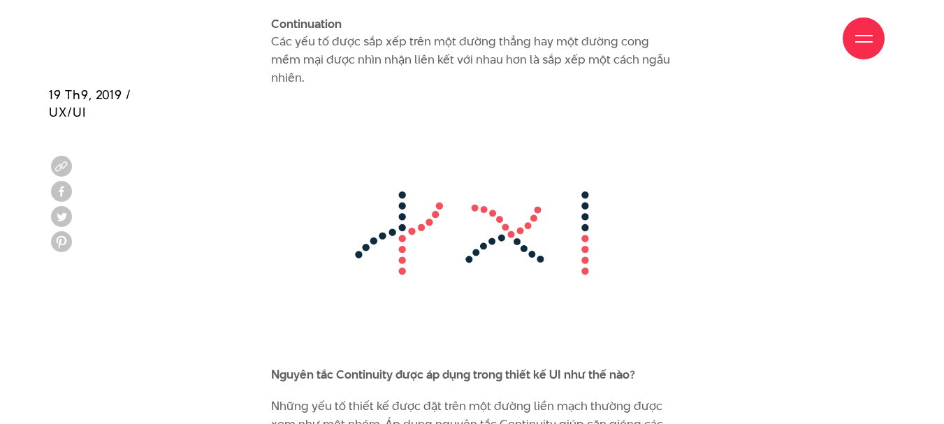
scroll to position [8417, 0]
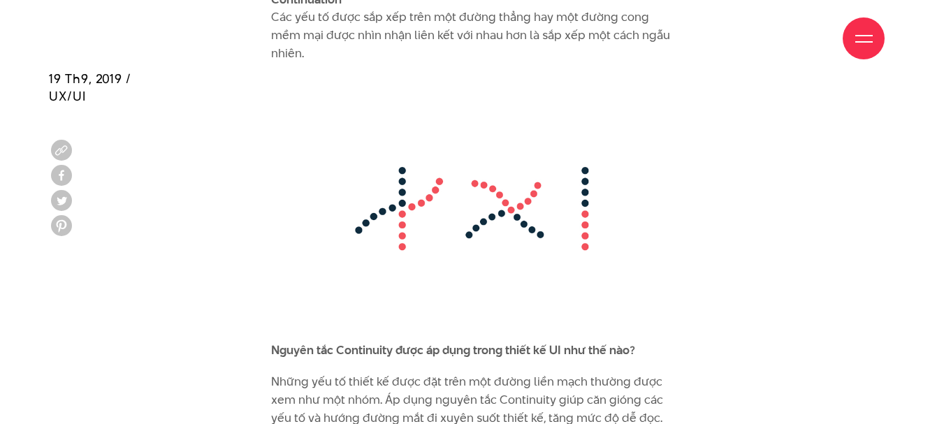
click at [455, 214] on img at bounding box center [472, 208] width 402 height 265
click at [402, 149] on img at bounding box center [472, 208] width 402 height 265
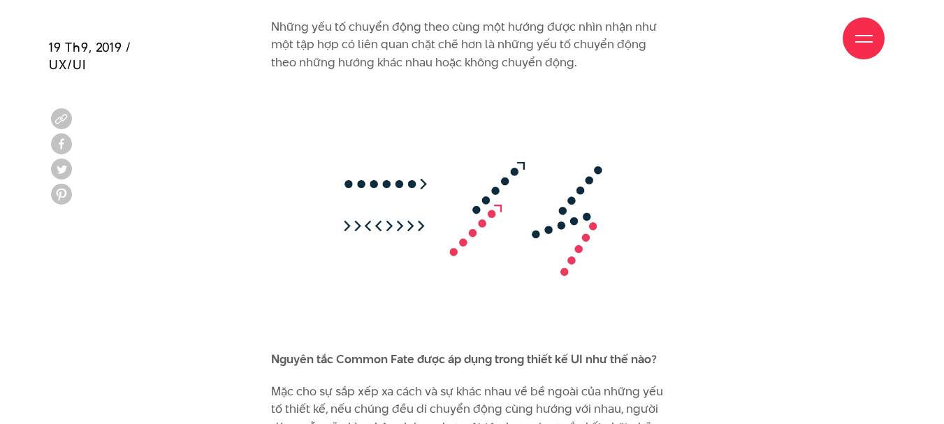
scroll to position [9256, 0]
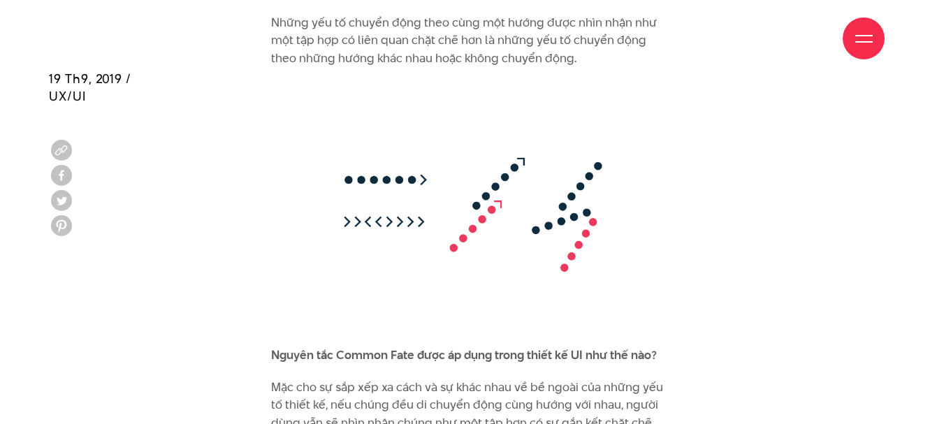
click at [442, 188] on img at bounding box center [472, 213] width 402 height 265
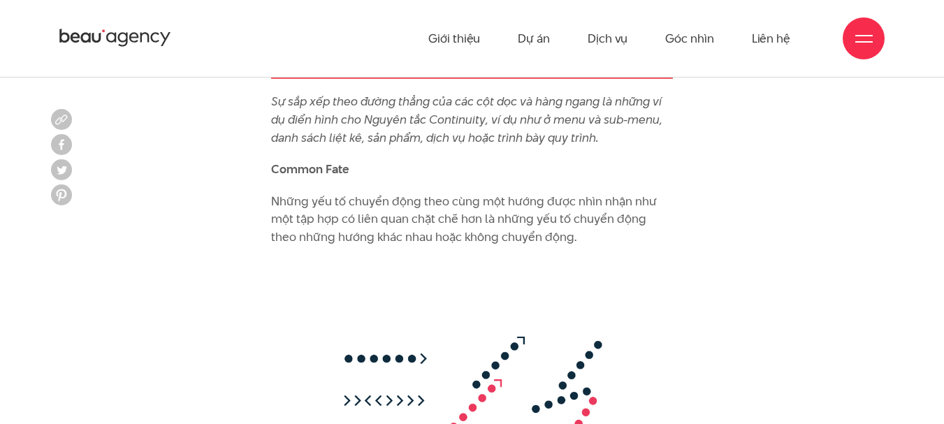
scroll to position [9046, 0]
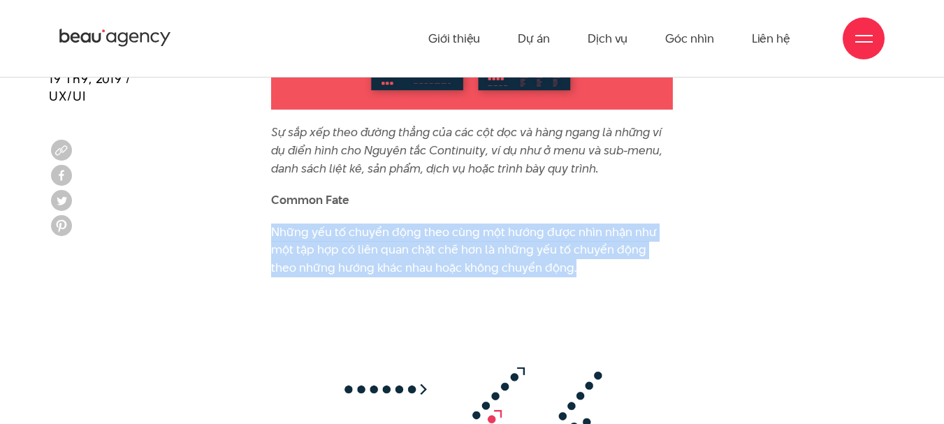
drag, startPoint x: 265, startPoint y: 199, endPoint x: 555, endPoint y: 234, distance: 291.9
click at [460, 360] on img at bounding box center [472, 423] width 402 height 265
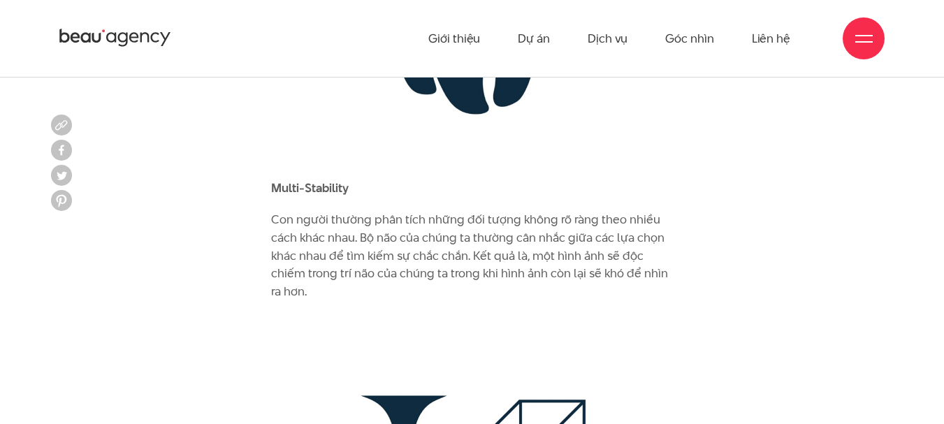
scroll to position [3179, 0]
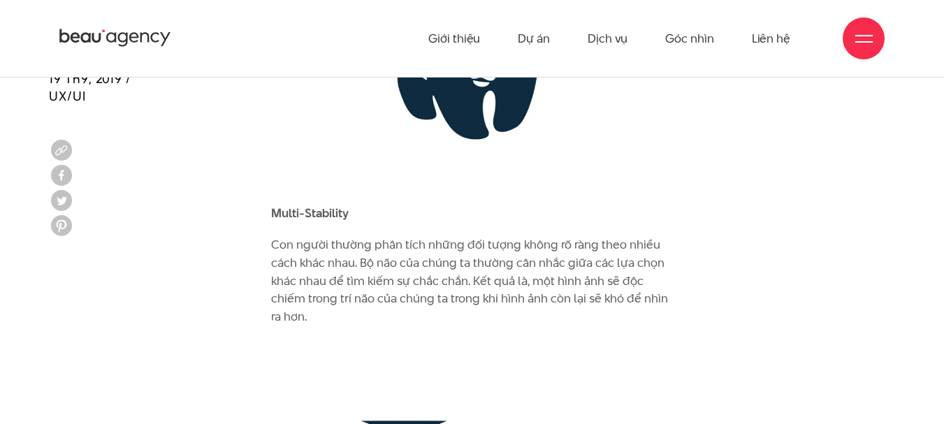
click at [493, 262] on p "Con người thường phân tích những đối tượng không rõ ràng theo nhiều cách khác n…" at bounding box center [472, 280] width 402 height 89
drag, startPoint x: 270, startPoint y: 207, endPoint x: 322, endPoint y: 279, distance: 88.0
click at [322, 279] on p "Con người thường phân tích những đối tượng không rõ ràng theo nhiều cách khác n…" at bounding box center [472, 280] width 402 height 89
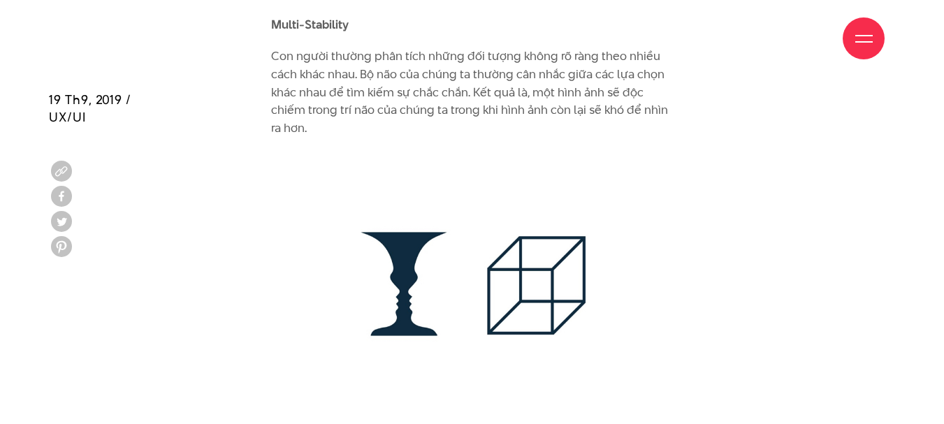
scroll to position [3389, 0]
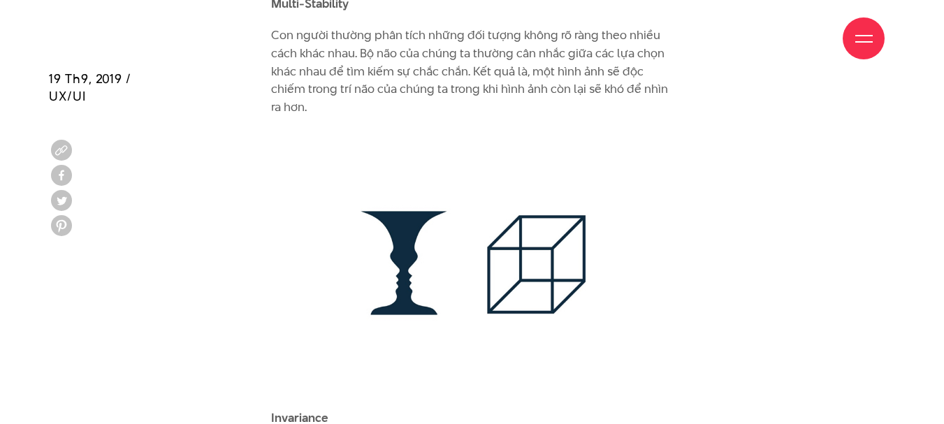
click at [464, 191] on img at bounding box center [472, 262] width 402 height 265
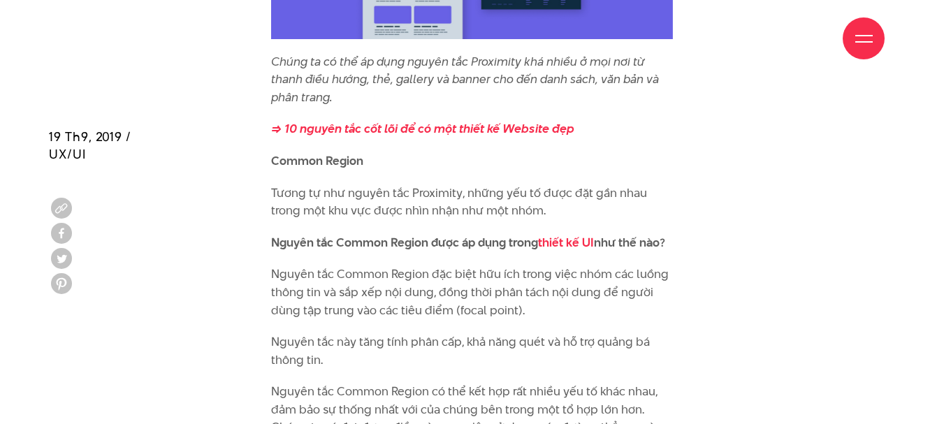
scroll to position [5205, 0]
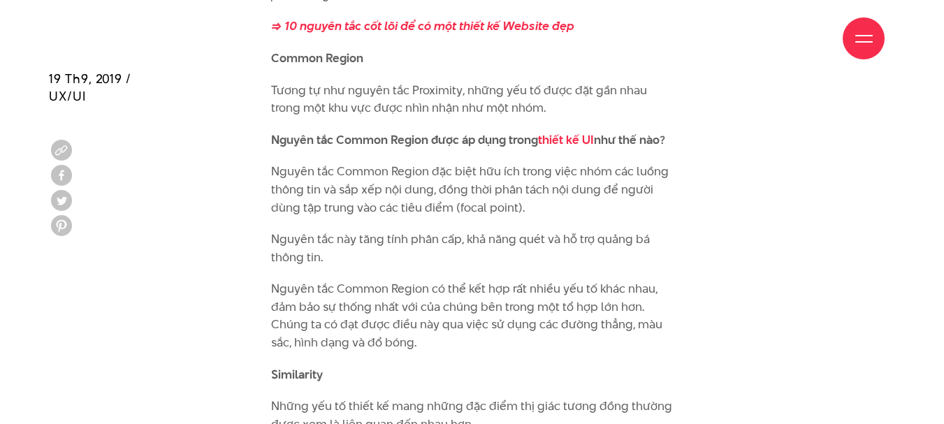
drag, startPoint x: 271, startPoint y: 52, endPoint x: 397, endPoint y: 51, distance: 125.7
click at [397, 51] on div "Giới thiệu Dự án Dịch vụ Góc nhìn Liên hệ" at bounding box center [471, 38] width 825 height 77
drag, startPoint x: 467, startPoint y: 53, endPoint x: 504, endPoint y: 65, distance: 38.9
click at [504, 65] on div "Giới thiệu Dự án Dịch vụ Góc nhìn Liên hệ" at bounding box center [471, 38] width 825 height 77
click at [488, 63] on div "Giới thiệu Dự án Dịch vụ Góc nhìn Liên hệ" at bounding box center [471, 38] width 825 height 77
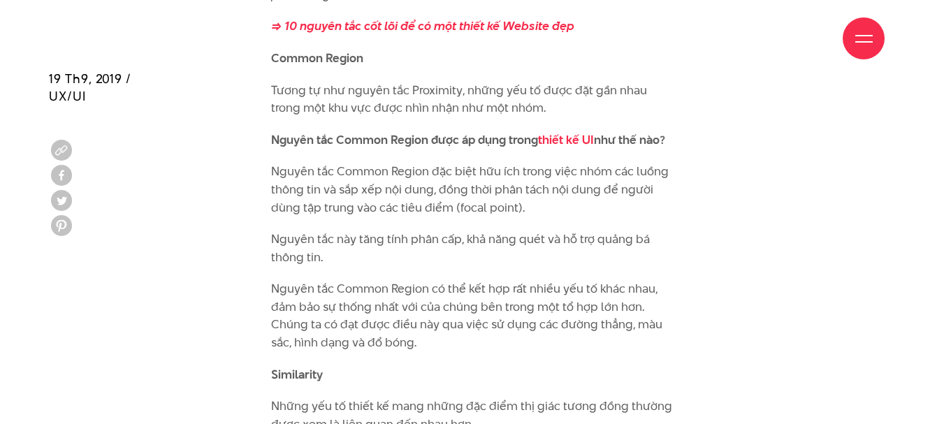
click at [469, 59] on div "Giới thiệu Dự án Dịch vụ Góc nhìn Liên hệ" at bounding box center [471, 38] width 825 height 77
drag, startPoint x: 492, startPoint y: 68, endPoint x: 484, endPoint y: 66, distance: 8.0
click at [490, 68] on div "Giới thiệu Dự án Dịch vụ Góc nhìn Liên hệ" at bounding box center [471, 38] width 825 height 77
click at [484, 66] on div "Giới thiệu Dự án Dịch vụ Góc nhìn Liên hệ" at bounding box center [471, 38] width 825 height 77
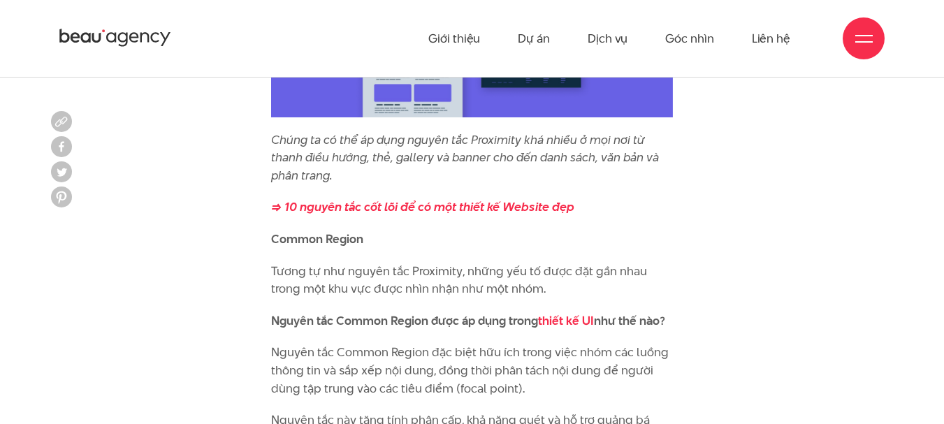
scroll to position [4995, 0]
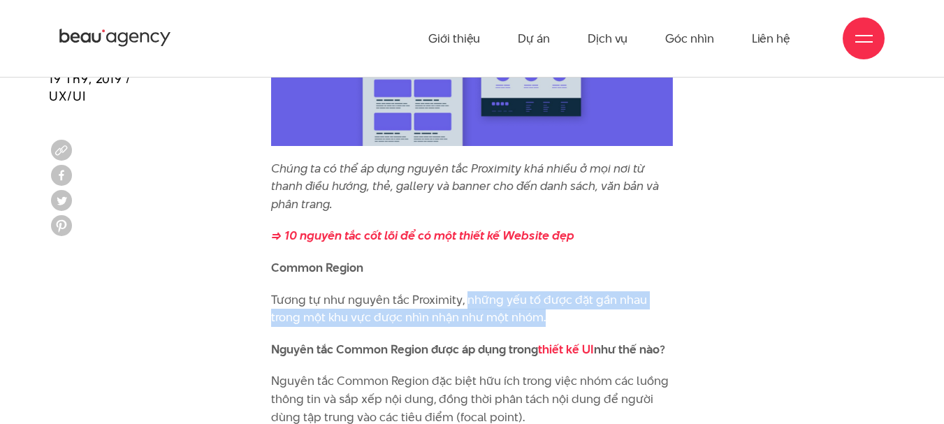
drag, startPoint x: 466, startPoint y: 265, endPoint x: 544, endPoint y: 283, distance: 80.1
click at [544, 291] on p "Tương tự như nguyên tắc Proximity, những yếu tố được đặt gần nhau trong một khu…" at bounding box center [472, 309] width 402 height 36
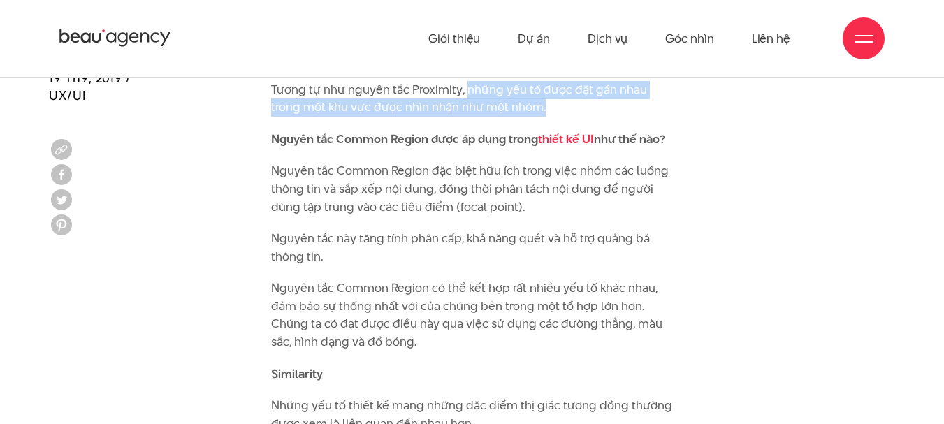
scroll to position [5205, 0]
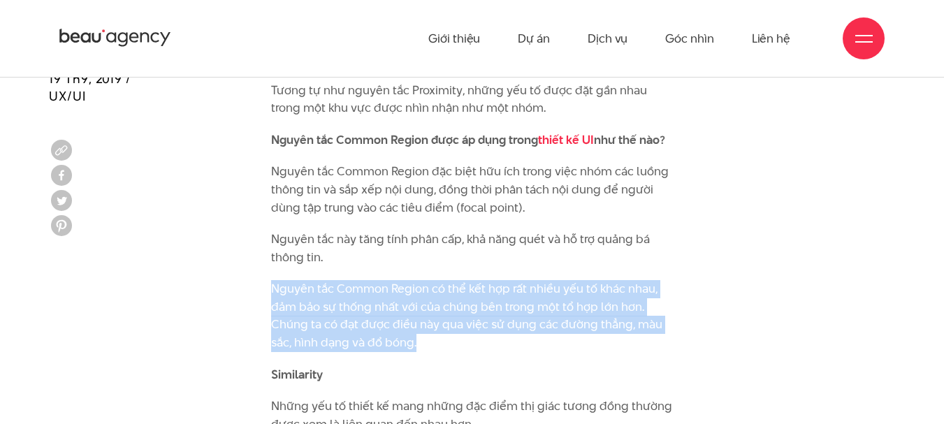
drag, startPoint x: 272, startPoint y: 247, endPoint x: 444, endPoint y: 300, distance: 179.6
click at [444, 300] on p "Nguyên tắc Common Region có thể kết hợp rất nhiều yếu tố khác nhau, đảm bảo sự …" at bounding box center [472, 315] width 402 height 71
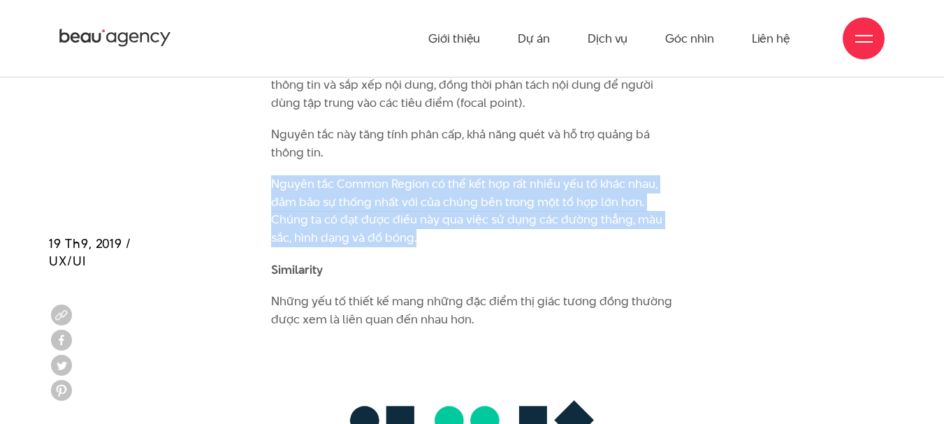
scroll to position [5275, 0]
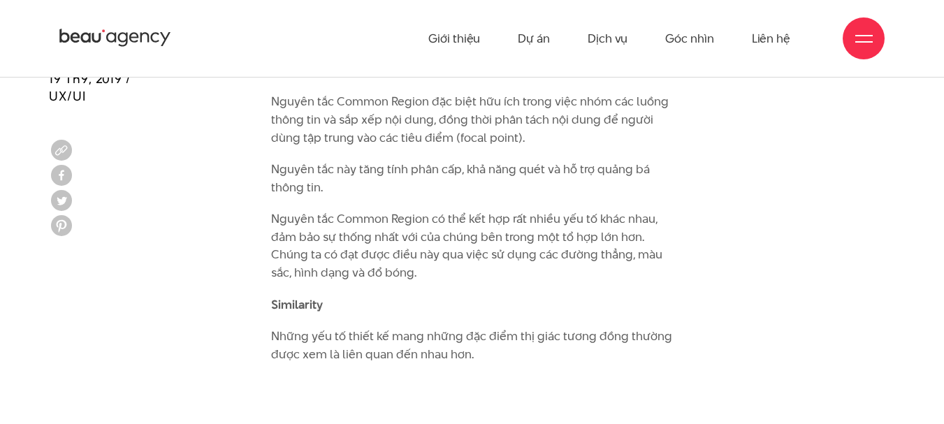
click at [641, 296] on p "Similarity" at bounding box center [472, 305] width 402 height 18
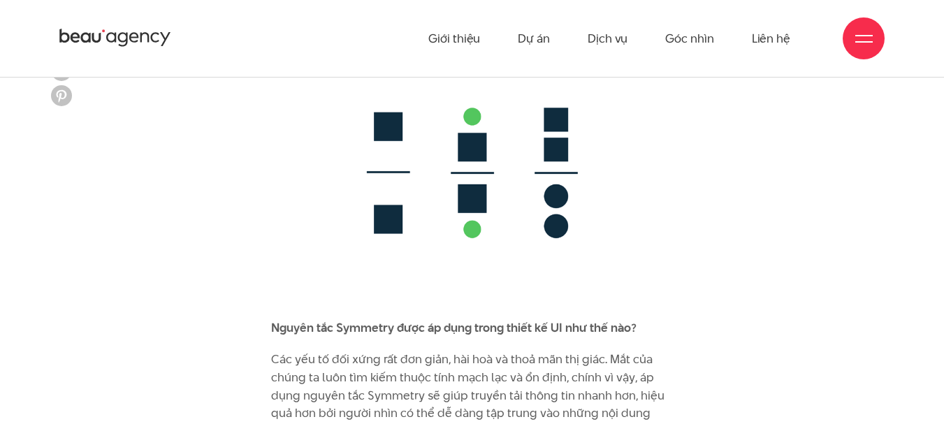
scroll to position [7300, 0]
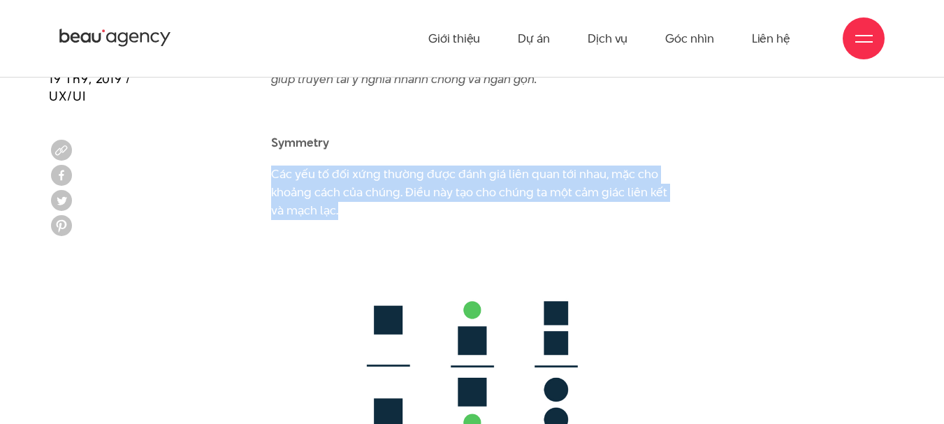
drag, startPoint x: 270, startPoint y: 135, endPoint x: 337, endPoint y: 178, distance: 80.0
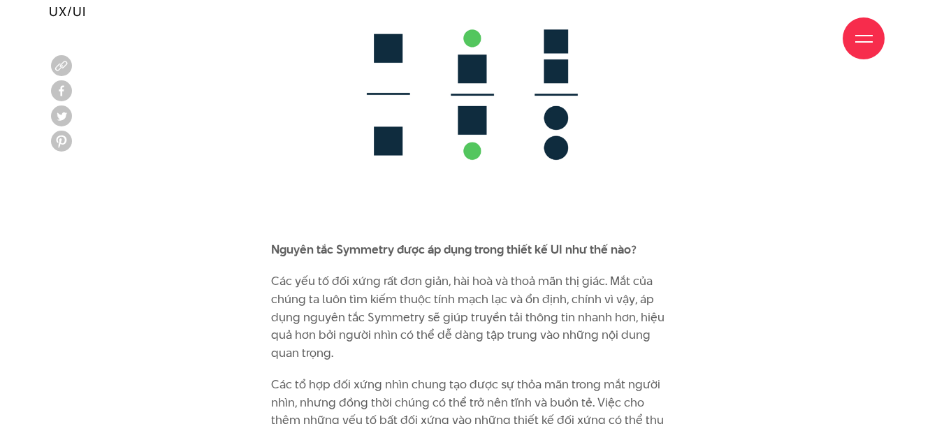
scroll to position [7579, 0]
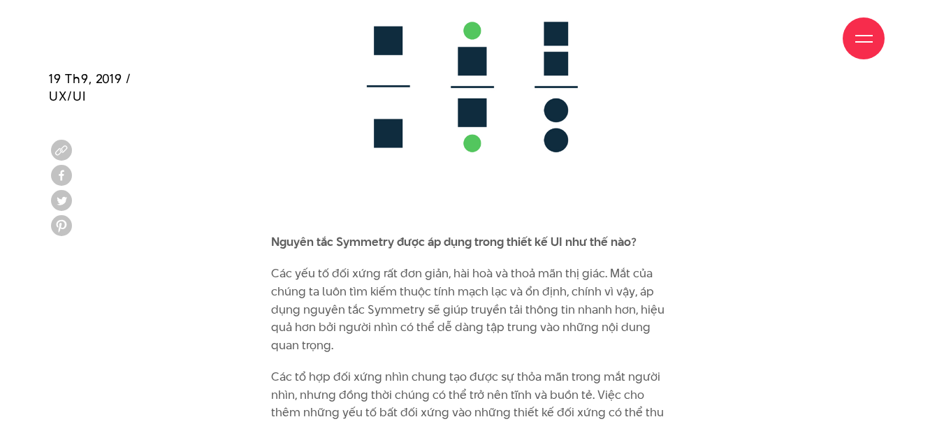
click at [486, 110] on img at bounding box center [472, 86] width 402 height 265
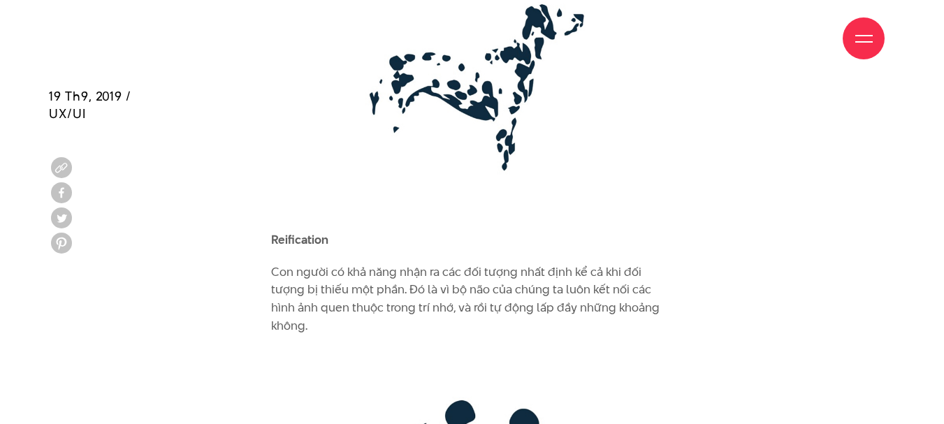
scroll to position [2826, 0]
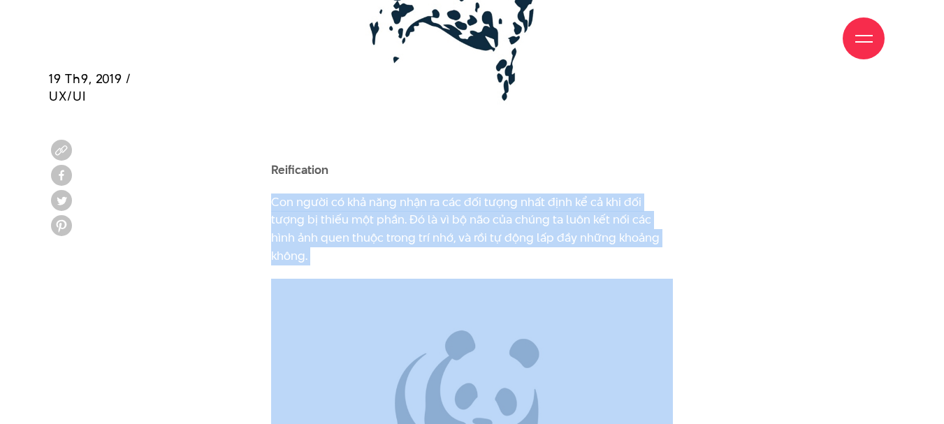
drag, startPoint x: 267, startPoint y: 188, endPoint x: 666, endPoint y: 232, distance: 401.9
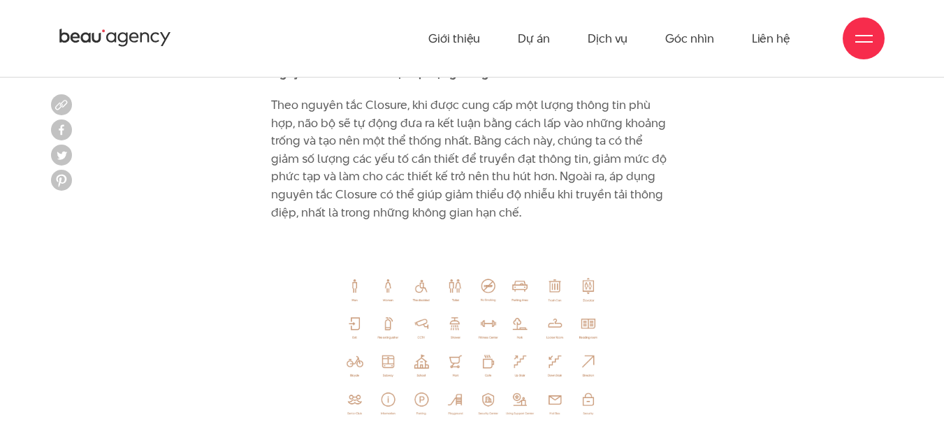
scroll to position [6807, 0]
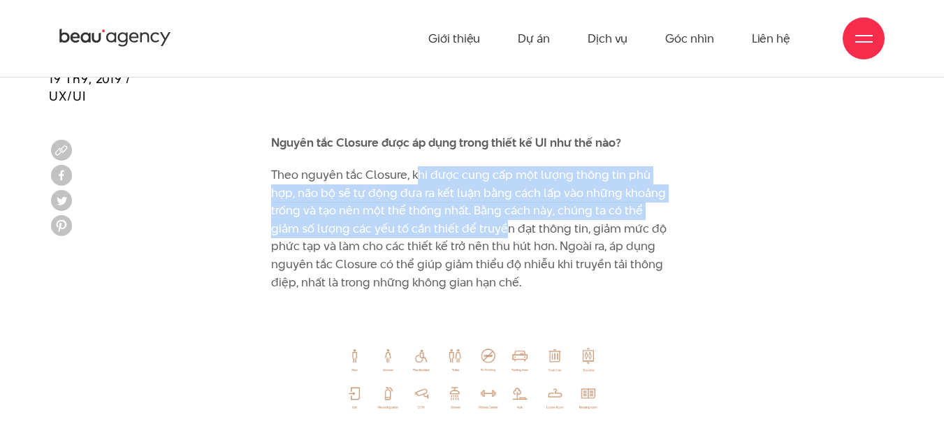
drag, startPoint x: 415, startPoint y: 140, endPoint x: 452, endPoint y: 200, distance: 70.6
click at [454, 200] on p "Theo nguyên tắc Closure, khi được cung cấp một lượng thông tin phù hợp, não bộ …" at bounding box center [472, 228] width 402 height 125
click at [425, 166] on p "Theo nguyên tắc Closure, khi được cung cấp một lượng thông tin phù hợp, não bộ …" at bounding box center [472, 228] width 402 height 125
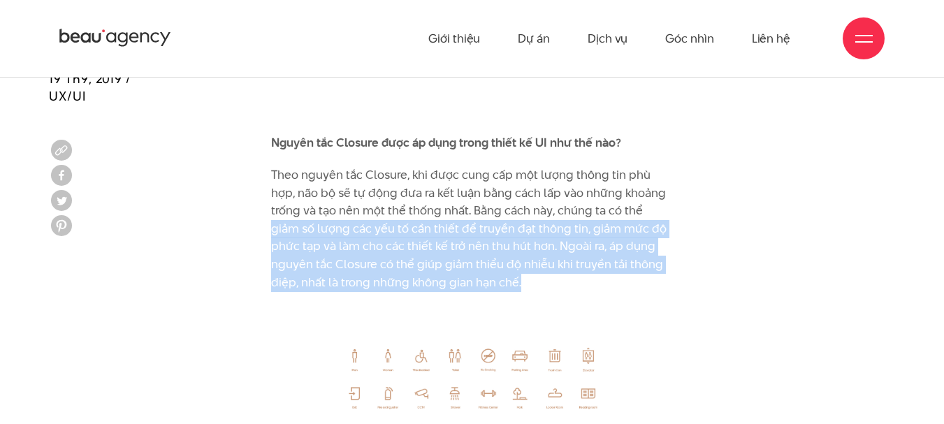
drag, startPoint x: 610, startPoint y: 170, endPoint x: 569, endPoint y: 251, distance: 90.9
click at [569, 251] on p "Theo nguyên tắc Closure, khi được cung cấp một lượng thông tin phù hợp, não bộ …" at bounding box center [472, 228] width 402 height 125
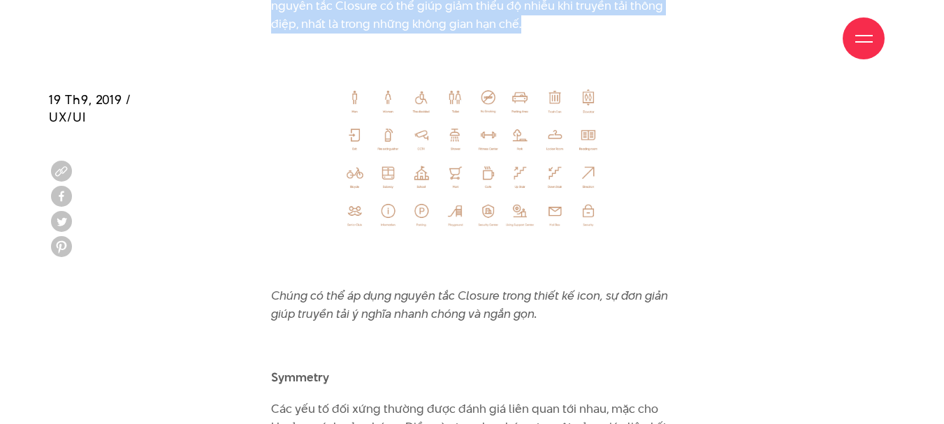
scroll to position [7086, 0]
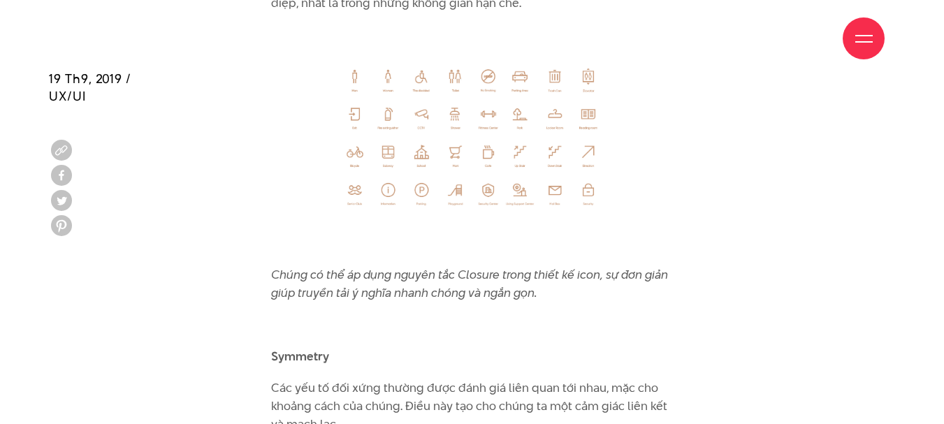
click at [558, 266] on icon "Chúng có thể áp dụng nguyên tắc Closure trong thiết kế icon, sự đơn giản giúp t…" at bounding box center [469, 283] width 397 height 35
drag, startPoint x: 608, startPoint y: 237, endPoint x: 613, endPoint y: 247, distance: 11.9
click at [613, 266] on p "Chúng có thể áp dụng nguyên tắc Closure trong thiết kế icon, sự đơn giản giúp t…" at bounding box center [472, 284] width 402 height 36
click at [611, 266] on icon "Chúng có thể áp dụng nguyên tắc Closure trong thiết kế icon, sự đơn giản giúp t…" at bounding box center [469, 283] width 397 height 35
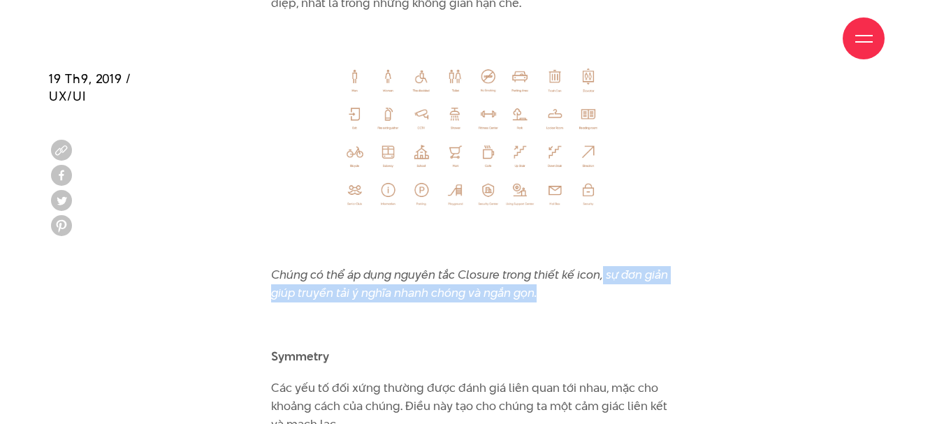
drag, startPoint x: 600, startPoint y: 240, endPoint x: 611, endPoint y: 254, distance: 17.9
click at [611, 266] on p "Chúng có thể áp dụng nguyên tắc Closure trong thiết kế icon, sự đơn giản giúp t…" at bounding box center [472, 284] width 402 height 36
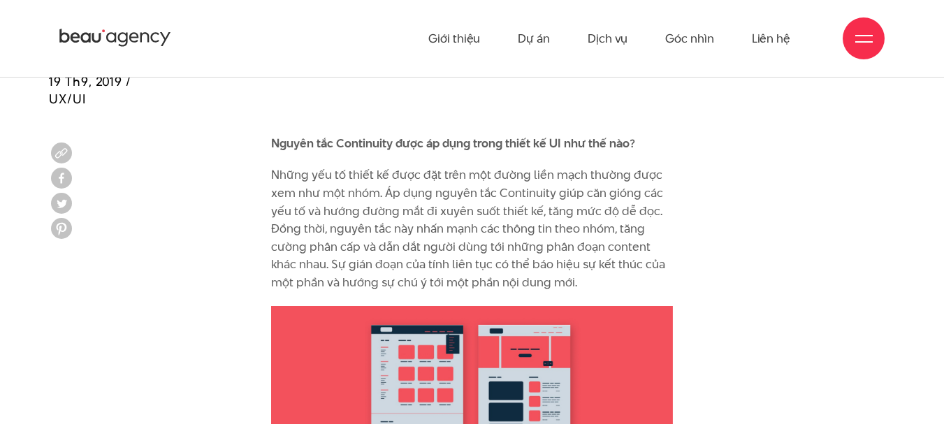
scroll to position [8623, 0]
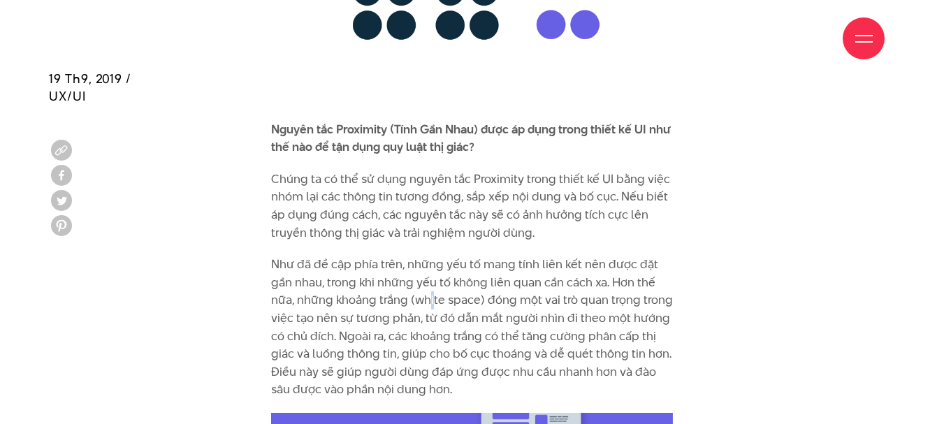
click at [432, 261] on p "Như đã đề cập phía trên, những yếu tố mang tính liên kết nên được đặt gần nhau,…" at bounding box center [472, 327] width 402 height 143
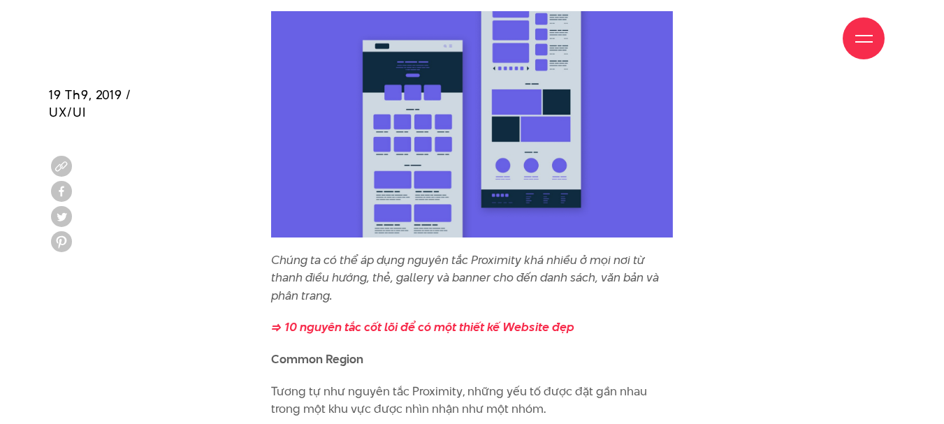
scroll to position [4921, 0]
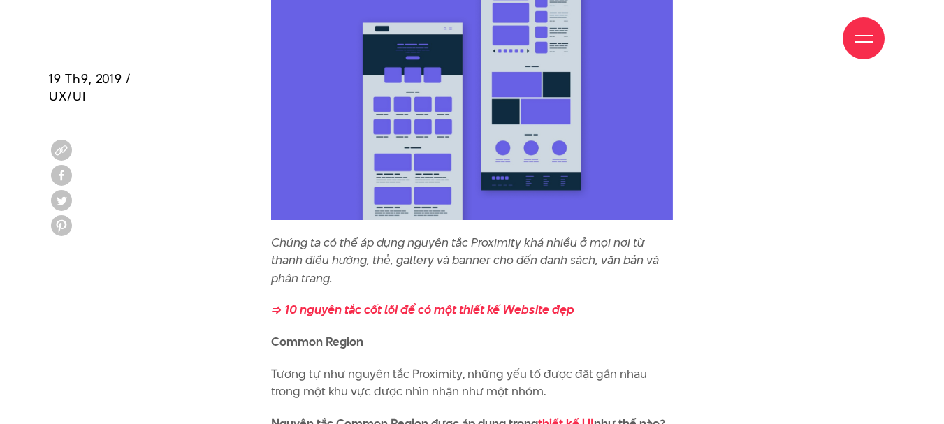
click at [451, 249] on p "Chúng ta có thể áp dụng nguyên tắc Proximity khá nhiều ở mọi nơi từ thanh điều …" at bounding box center [472, 261] width 402 height 54
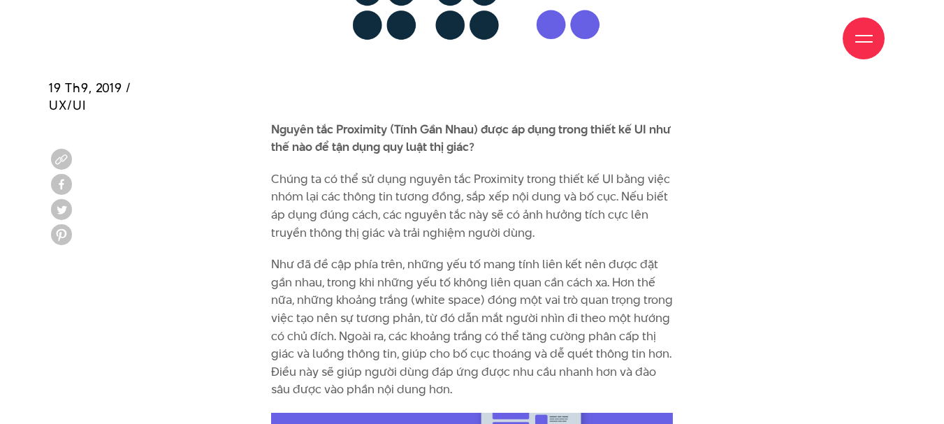
scroll to position [4572, 0]
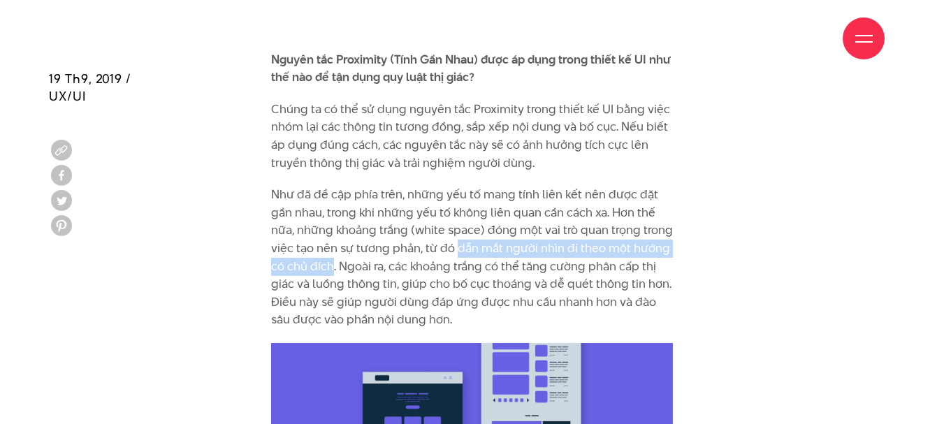
drag, startPoint x: 454, startPoint y: 213, endPoint x: 333, endPoint y: 232, distance: 122.3
click at [333, 232] on p "Như đã đề cập phía trên, những yếu tố mang tính liên kết nên được đặt gần nhau,…" at bounding box center [472, 257] width 402 height 143
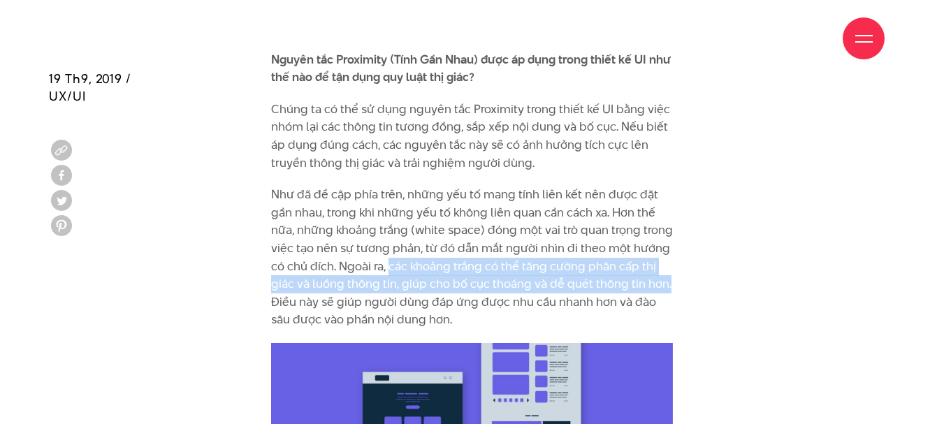
drag, startPoint x: 389, startPoint y: 232, endPoint x: 684, endPoint y: 246, distance: 295.8
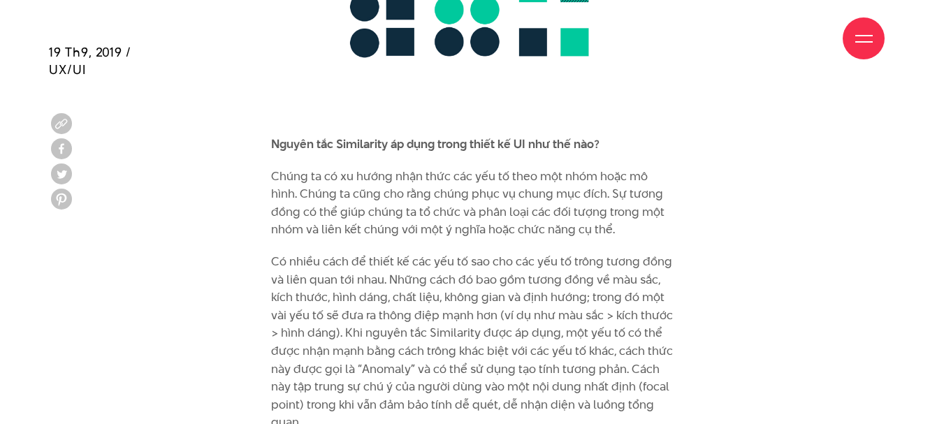
scroll to position [5829, 0]
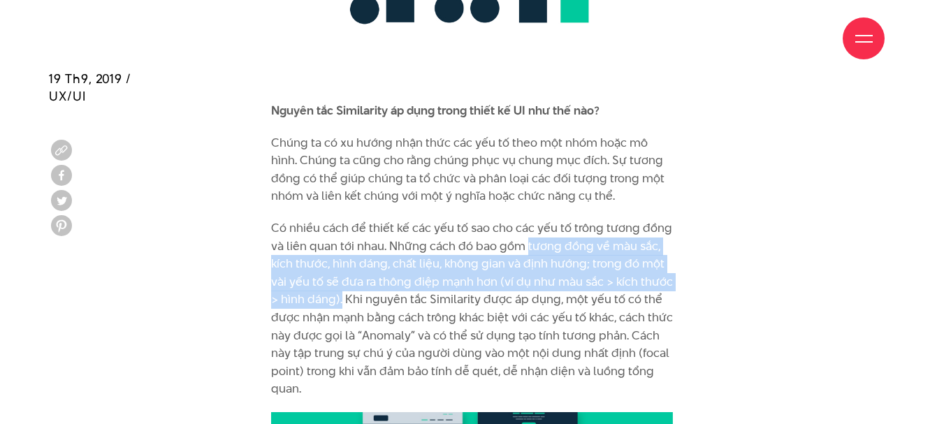
drag, startPoint x: 526, startPoint y: 207, endPoint x: 342, endPoint y: 263, distance: 192.2
click at [342, 263] on p "Có nhiều cách để thiết kế các yếu tố sao cho các yếu tố trông tương đồng và liê…" at bounding box center [472, 308] width 402 height 179
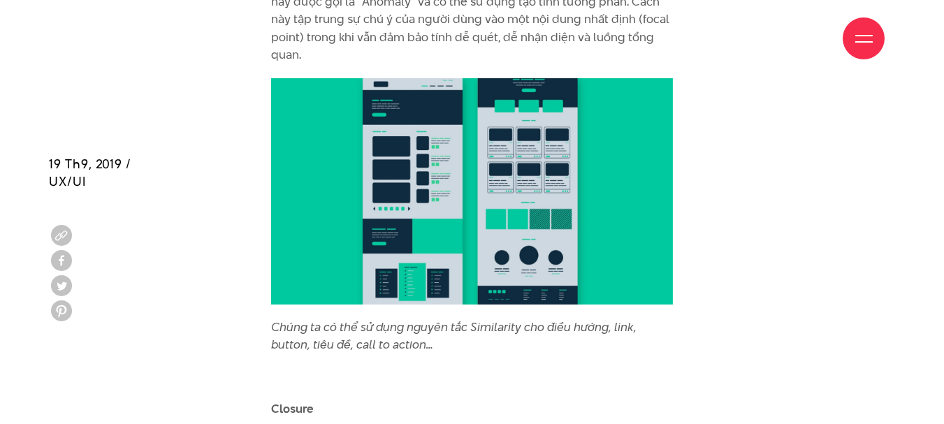
scroll to position [6248, 0]
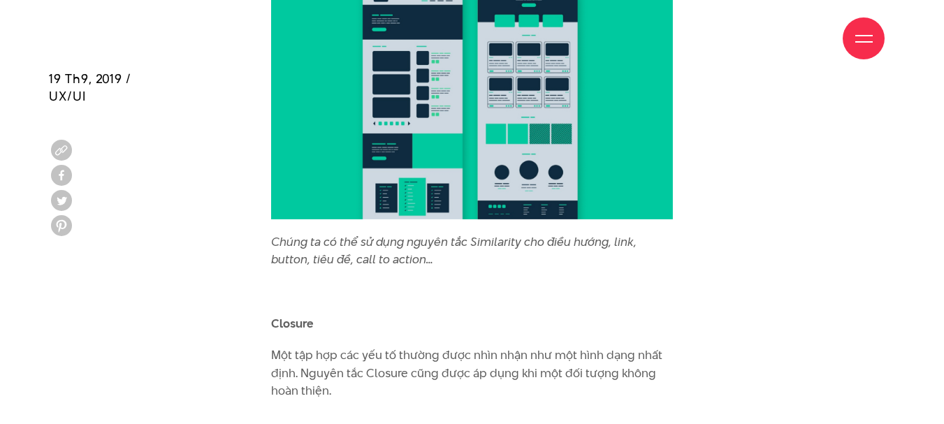
click at [541, 233] on p "Chúng ta có thể sử dụng nguyên tắc Similarity cho điều hướng, link, button, tiê…" at bounding box center [472, 251] width 402 height 36
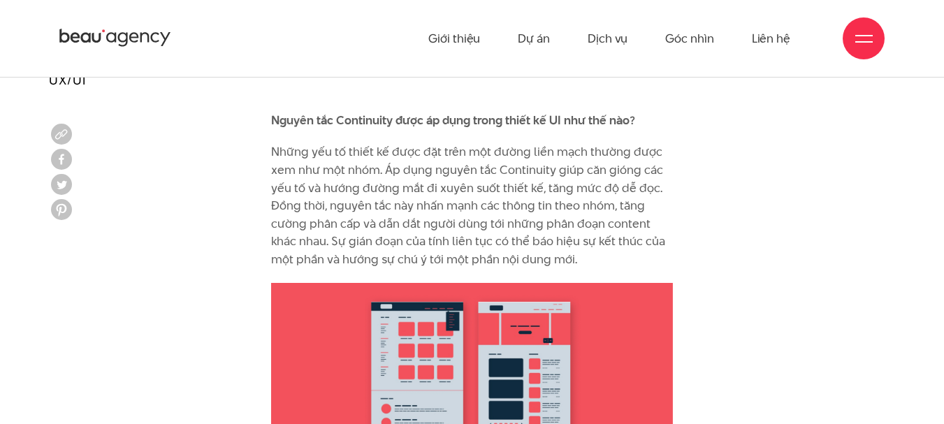
scroll to position [8623, 0]
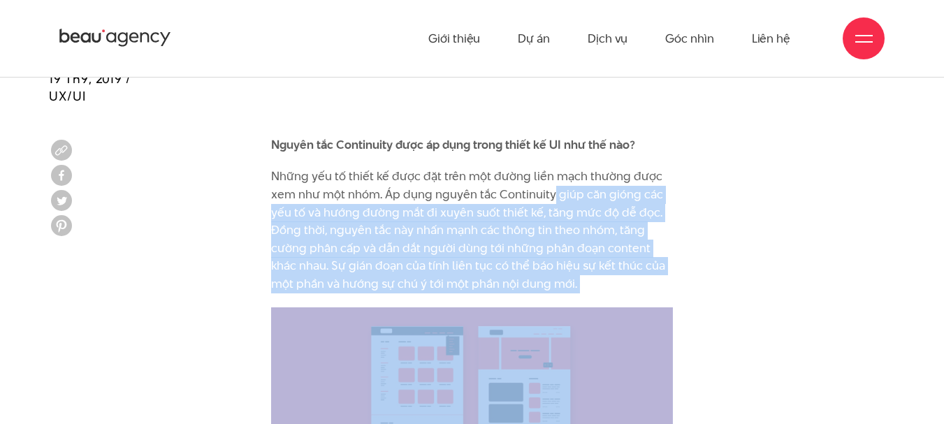
drag, startPoint x: 552, startPoint y: 161, endPoint x: 601, endPoint y: 281, distance: 128.8
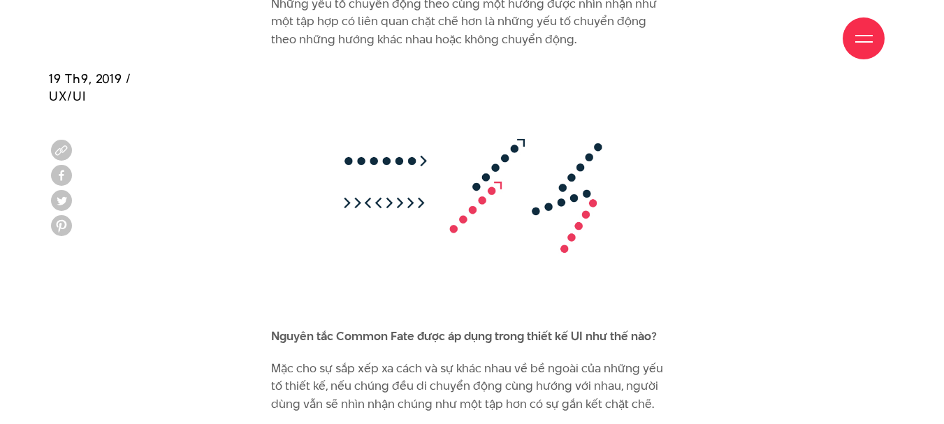
scroll to position [9321, 0]
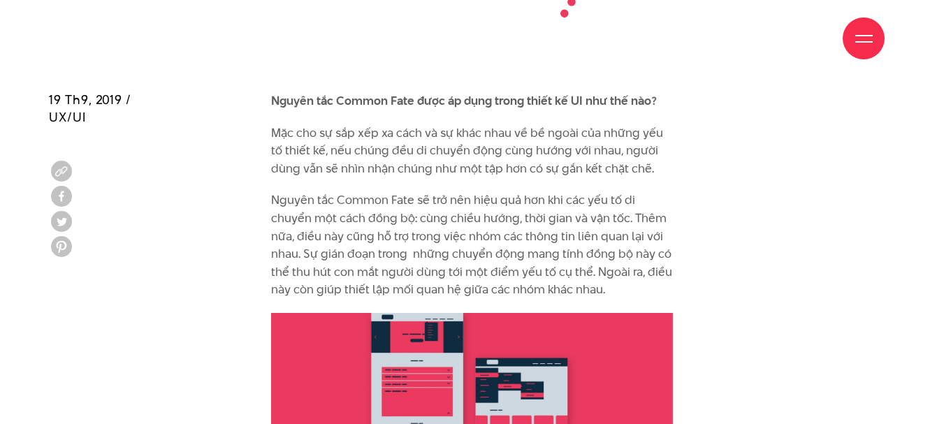
scroll to position [9531, 0]
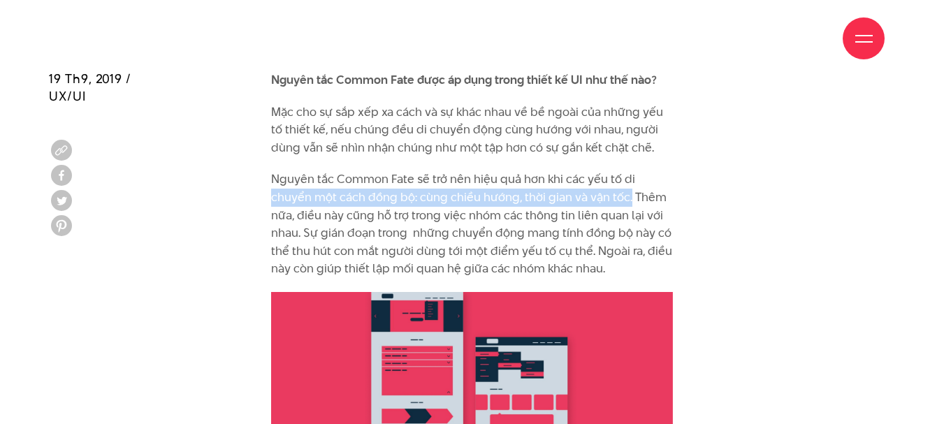
drag, startPoint x: 277, startPoint y: 158, endPoint x: 626, endPoint y: 163, distance: 349.2
click at [626, 170] on p "Nguyên tắc Common Fate sẽ trở nên hiệu quả hơn khi các yếu tố di chuyển một các…" at bounding box center [472, 224] width 402 height 108
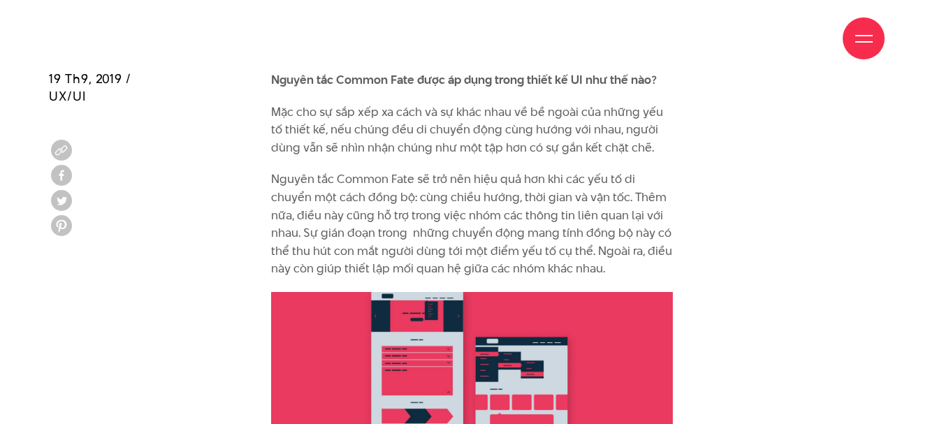
click at [553, 170] on p "Nguyên tắc Common Fate sẽ trở nên hiệu quả hơn khi các yếu tố di chuyển một các…" at bounding box center [472, 224] width 402 height 108
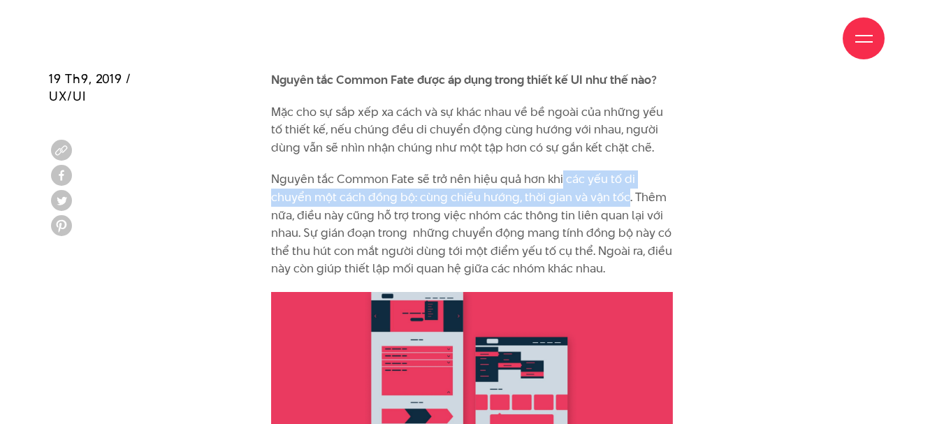
drag, startPoint x: 561, startPoint y: 147, endPoint x: 623, endPoint y: 166, distance: 65.0
click at [623, 170] on p "Nguyên tắc Common Fate sẽ trở nên hiệu quả hơn khi các yếu tố di chuyển một các…" at bounding box center [472, 224] width 402 height 108
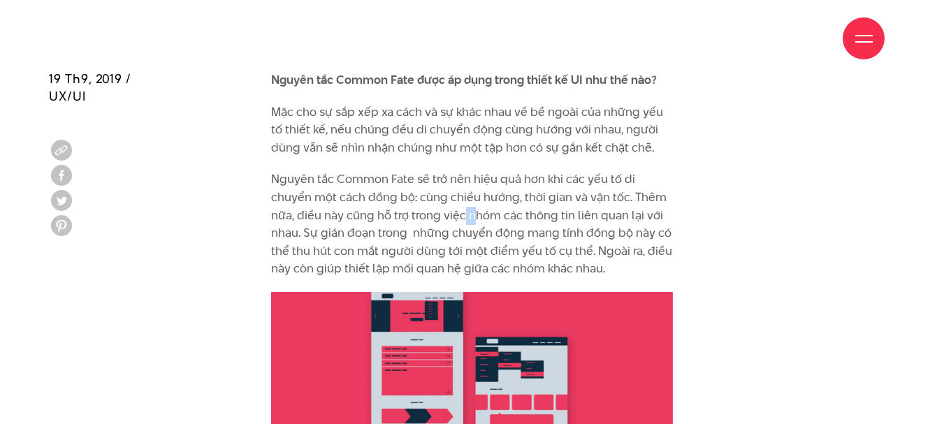
drag, startPoint x: 464, startPoint y: 181, endPoint x: 474, endPoint y: 182, distance: 9.9
click at [474, 182] on p "Nguyên tắc Common Fate sẽ trở nên hiệu quả hơn khi các yếu tố di chuyển một các…" at bounding box center [472, 224] width 402 height 108
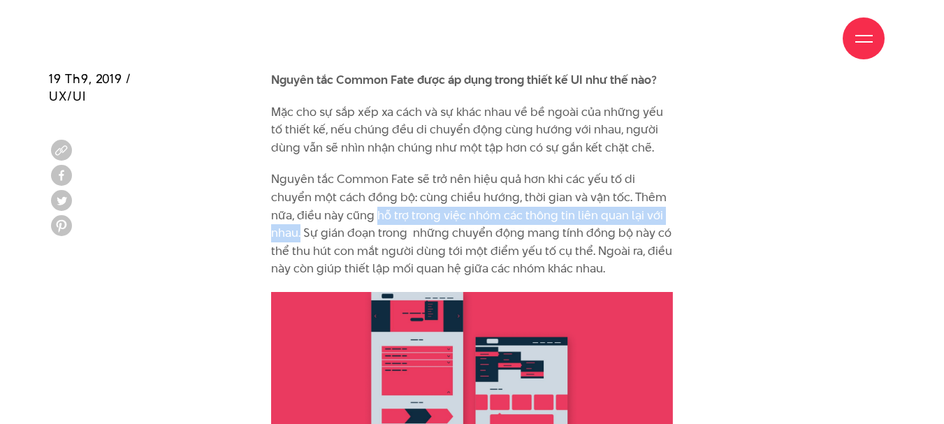
drag, startPoint x: 374, startPoint y: 177, endPoint x: 300, endPoint y: 203, distance: 78.8
click at [300, 203] on p "Nguyên tắc Common Fate sẽ trở nên hiệu quả hơn khi các yếu tố di chuyển một các…" at bounding box center [472, 224] width 402 height 108
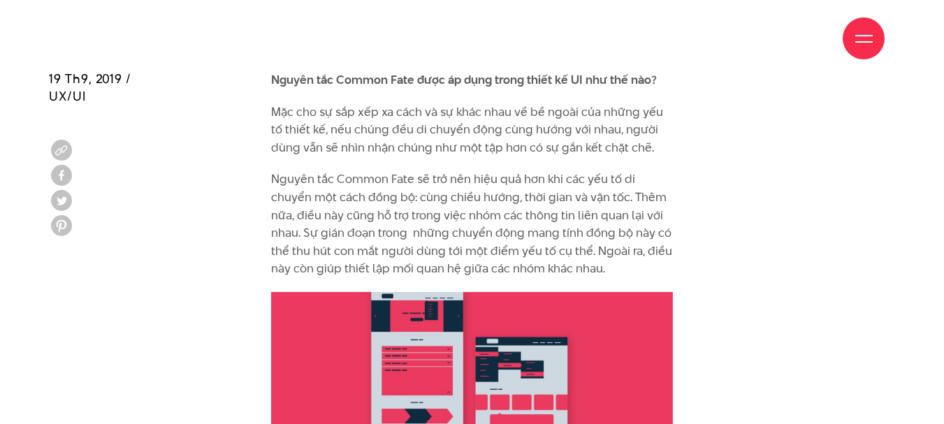
click at [519, 206] on p "Nguyên tắc Common Fate sẽ trở nên hiệu quả hơn khi các yếu tố di chuyển một các…" at bounding box center [472, 224] width 402 height 108
click at [297, 196] on p "Nguyên tắc Common Fate sẽ trở nên hiệu quả hơn khi các yếu tố di chuyển một các…" at bounding box center [472, 224] width 402 height 108
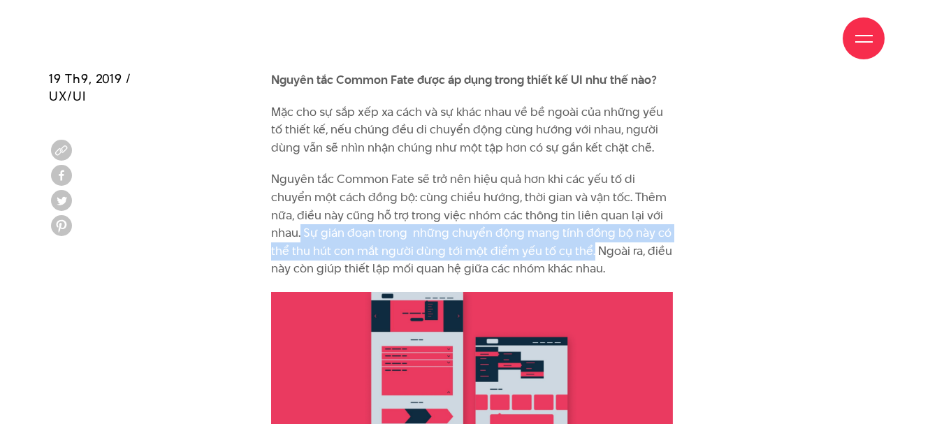
drag, startPoint x: 302, startPoint y: 196, endPoint x: 588, endPoint y: 220, distance: 287.3
click at [588, 220] on p "Nguyên tắc Common Fate sẽ trở nên hiệu quả hơn khi các yếu tố di chuyển một các…" at bounding box center [472, 224] width 402 height 108
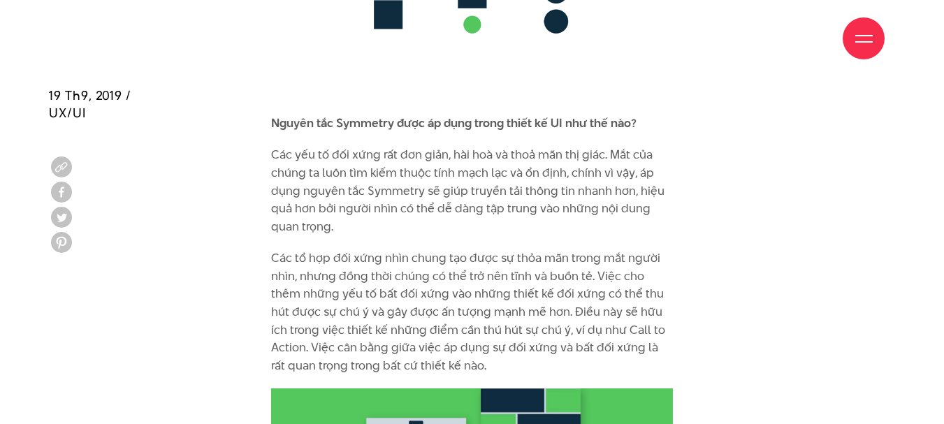
scroll to position [7715, 0]
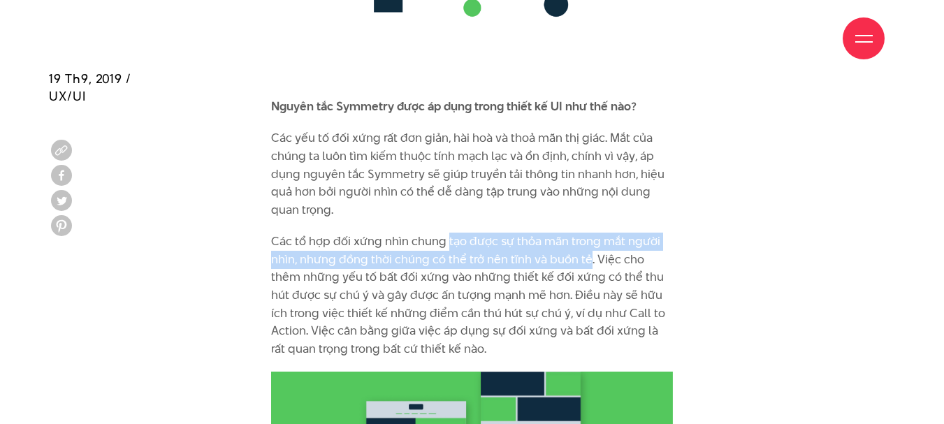
drag, startPoint x: 447, startPoint y: 205, endPoint x: 587, endPoint y: 223, distance: 141.6
click at [587, 233] on p "Các tổ hợp đối xứng nhìn chung tạo được sự thỏa mãn trong mắt người nhìn, nhưng…" at bounding box center [472, 295] width 402 height 125
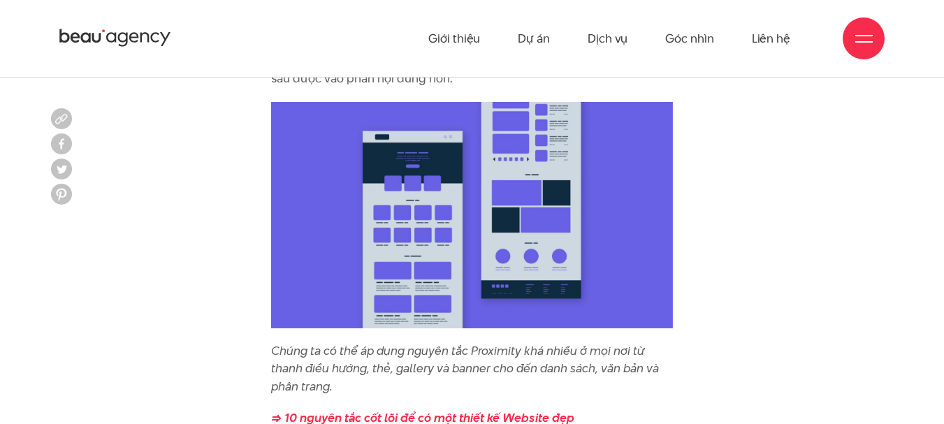
scroll to position [4781, 0]
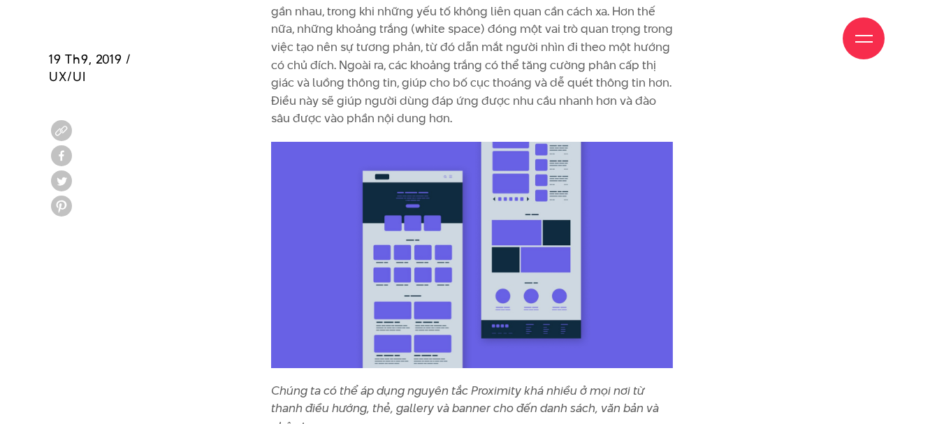
scroll to position [4776, 0]
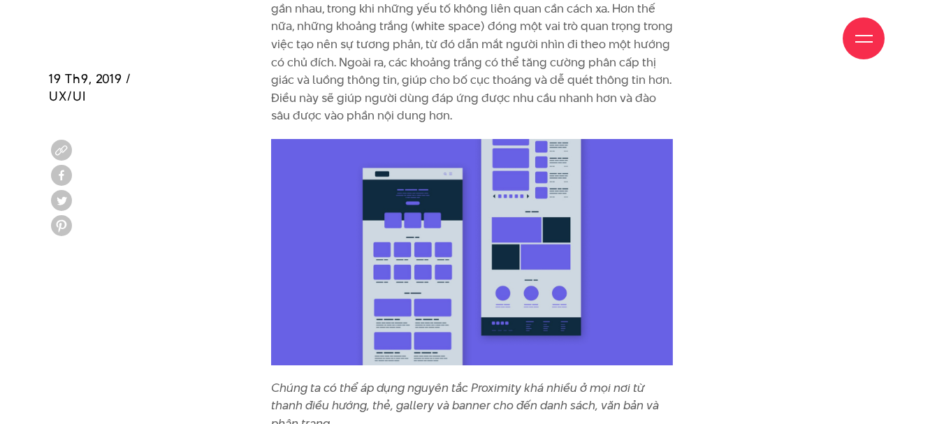
click at [451, 205] on img at bounding box center [472, 252] width 402 height 226
